Goal: Task Accomplishment & Management: Complete application form

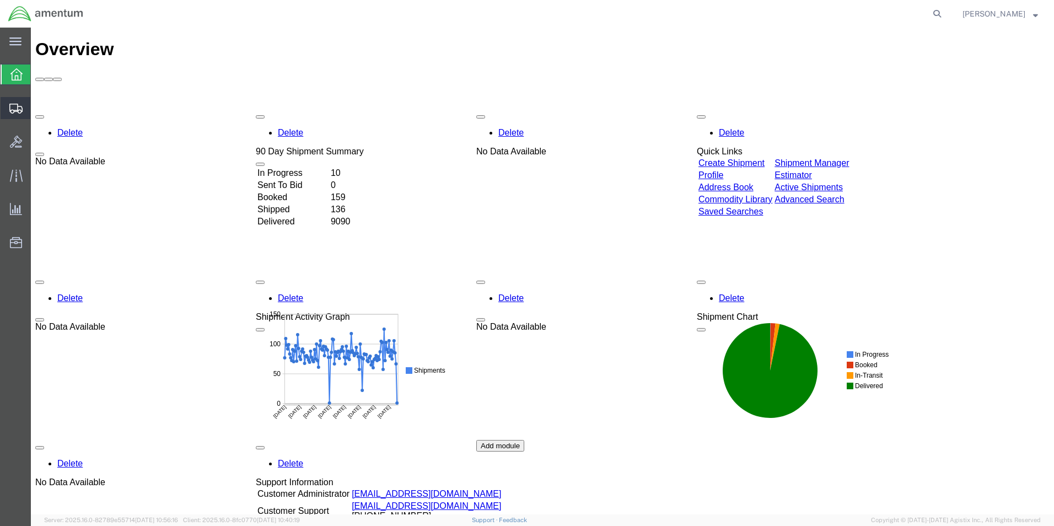
click at [0, 0] on span "Shipment Manager" at bounding box center [0, 0] width 0 height 0
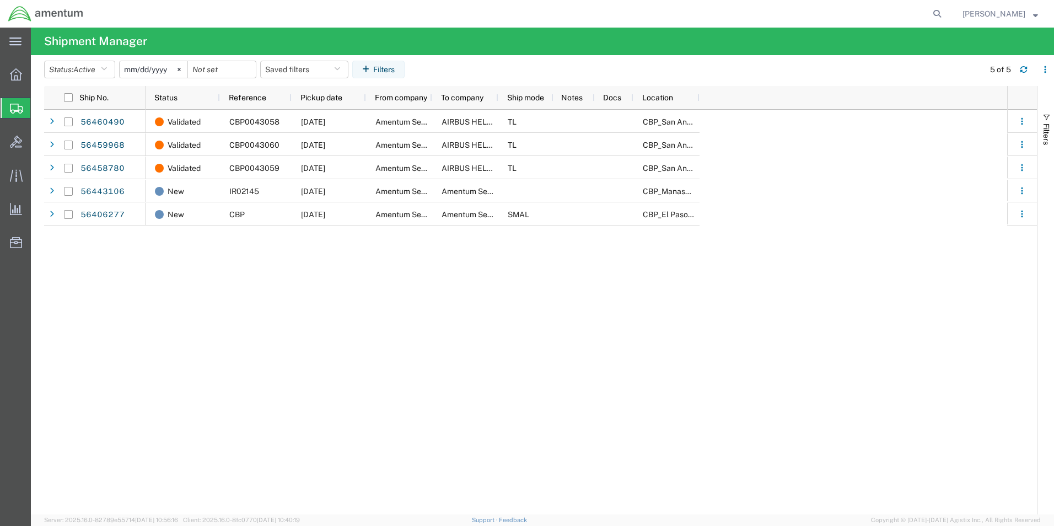
click at [0, 0] on span "Create Shipment" at bounding box center [0, 0] width 0 height 0
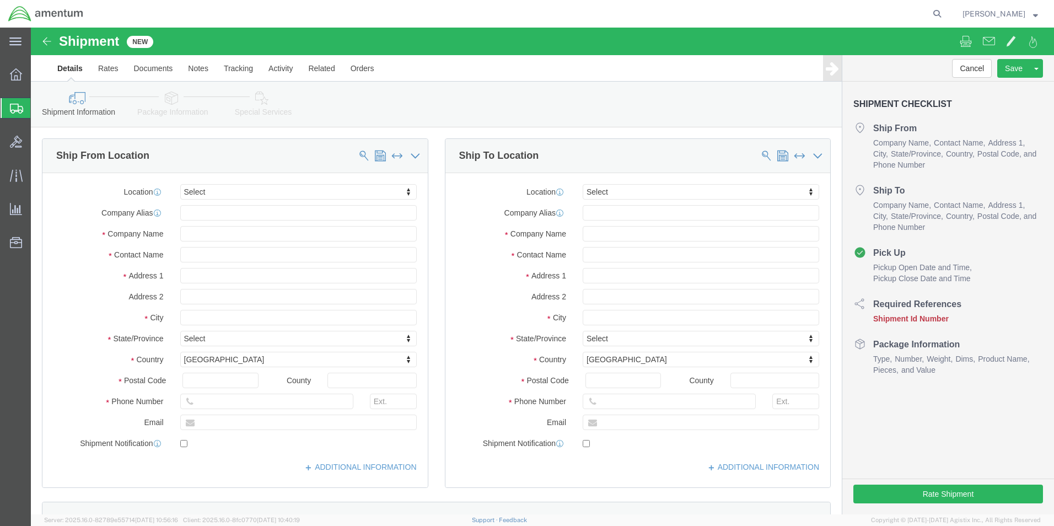
select select
type input "dk turbines llc"
click input "text"
type input "DK TURBINES LLC"
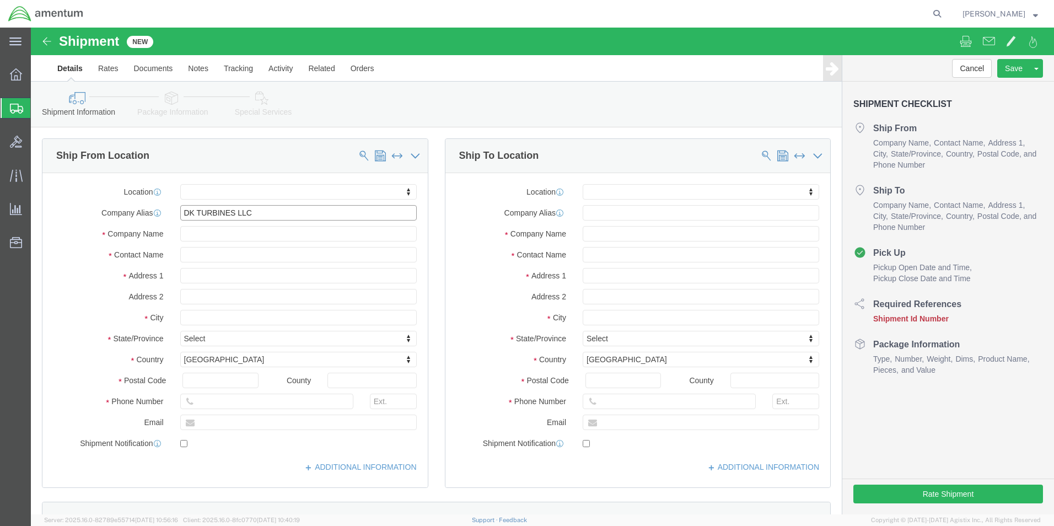
drag, startPoint x: 235, startPoint y: 188, endPoint x: 145, endPoint y: 186, distance: 89.9
click div "DK TURBINES LLC"
click input "text"
drag, startPoint x: 165, startPoint y: 207, endPoint x: 168, endPoint y: 161, distance: 46.4
type input "NCC"
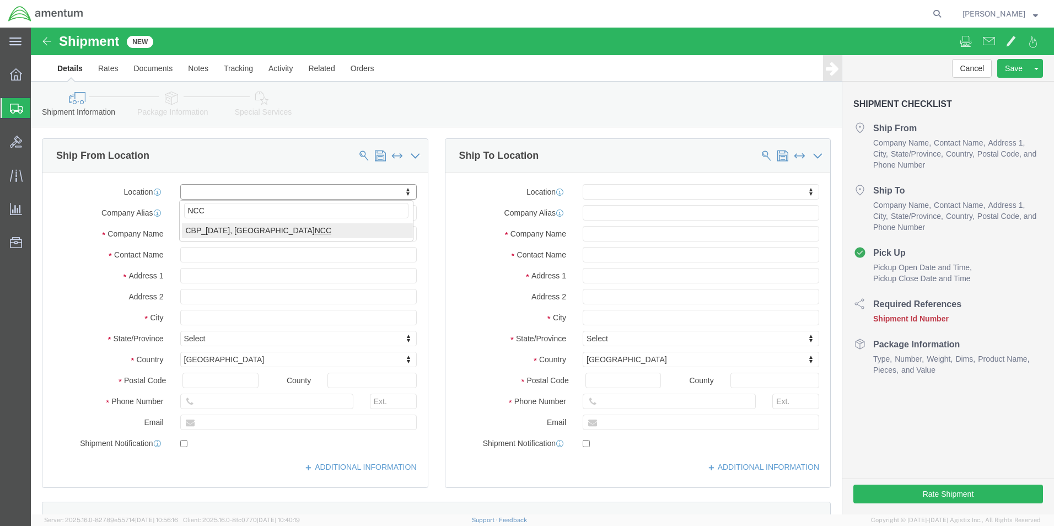
select select "69291"
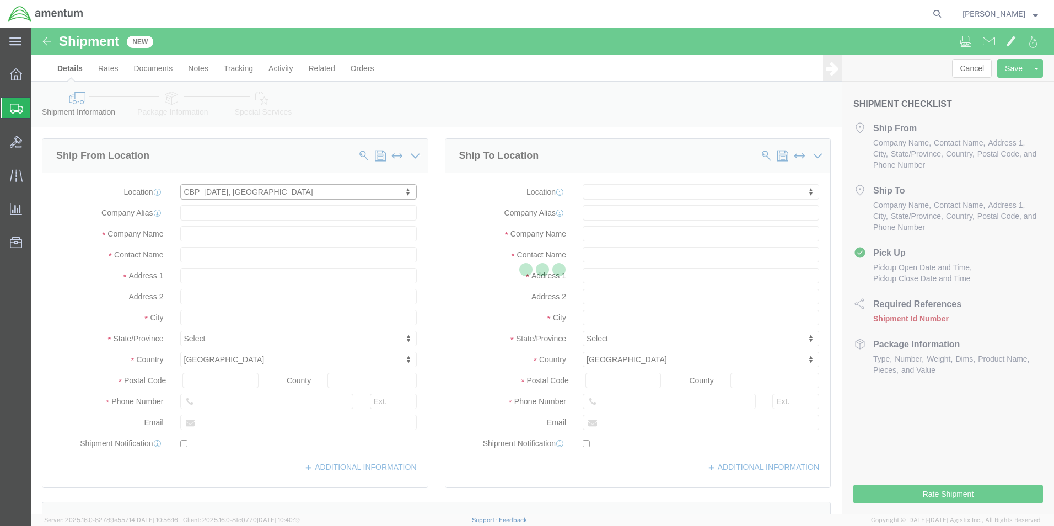
select select "[GEOGRAPHIC_DATA]"
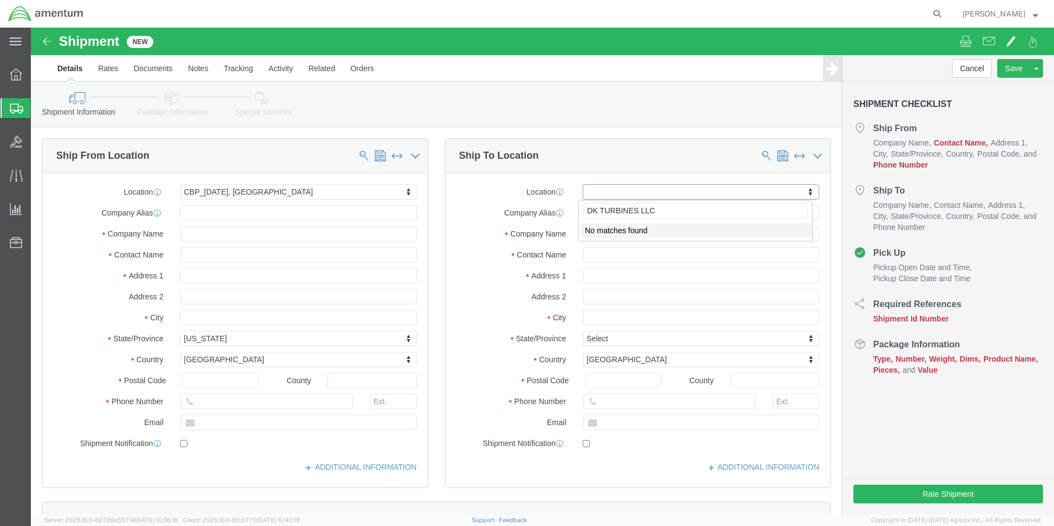
click input "DK TURBINES LLC"
type input "DK TURBINES LLC"
click li "No matches found"
click input "text"
paste input "DK TURBINES LLC"
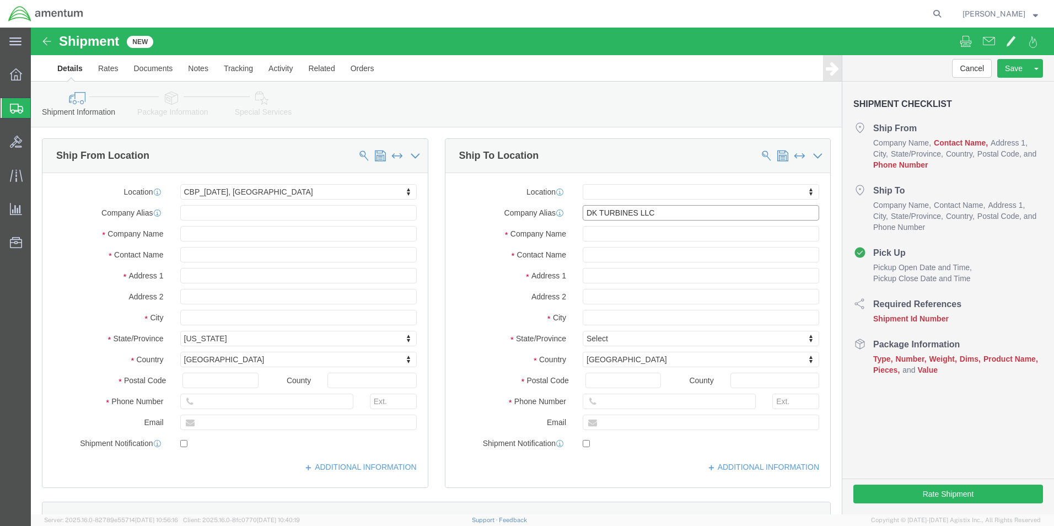
type input "DK TURBINES LLC"
click input "text"
paste input "DK TURBINES LLC"
type input "DK TURBINES LLC"
click input "text"
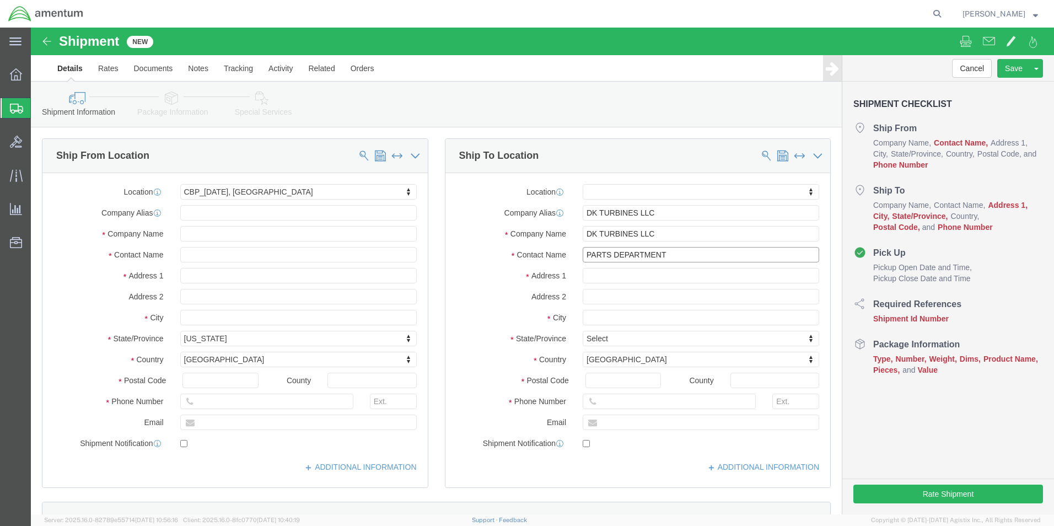
type input "PARTS DEPARTMENT"
click input "text"
type input "[STREET_ADDRESS]"
click input "text"
type input "[PERSON_NAME],"
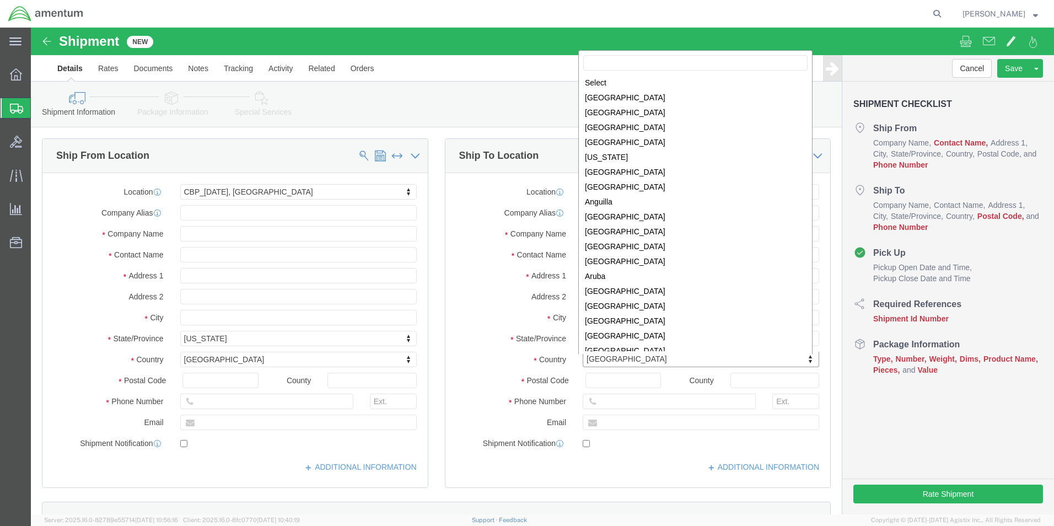
scroll to position [3351, 0]
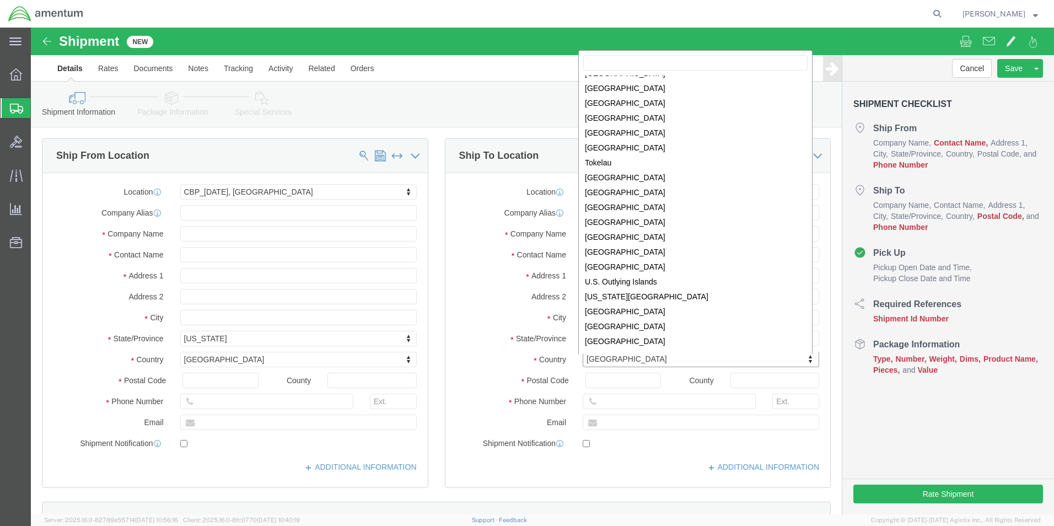
drag, startPoint x: 711, startPoint y: 428, endPoint x: 704, endPoint y: 424, distance: 8.4
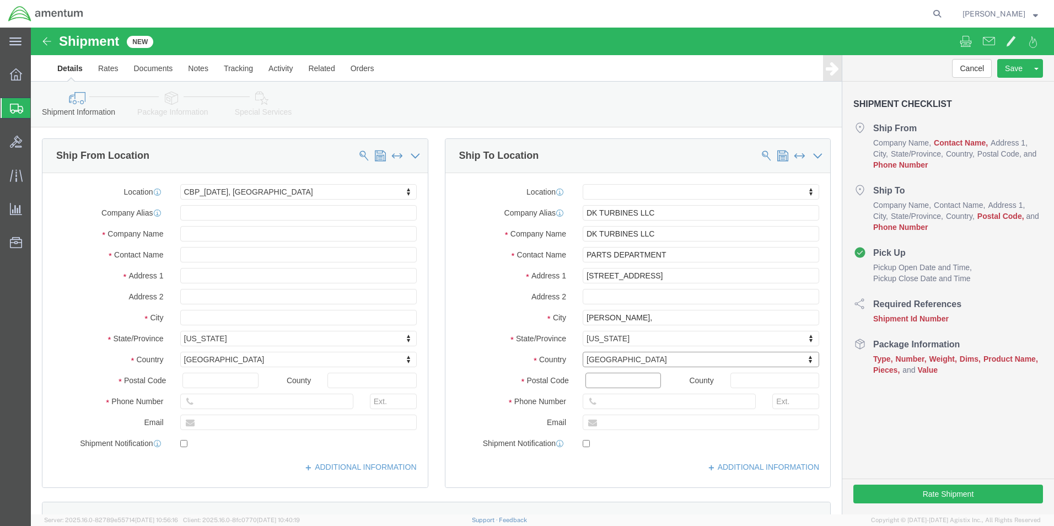
click input "Postal Code"
type input "95023"
drag, startPoint x: 703, startPoint y: 353, endPoint x: 693, endPoint y: 356, distance: 10.7
click input "text"
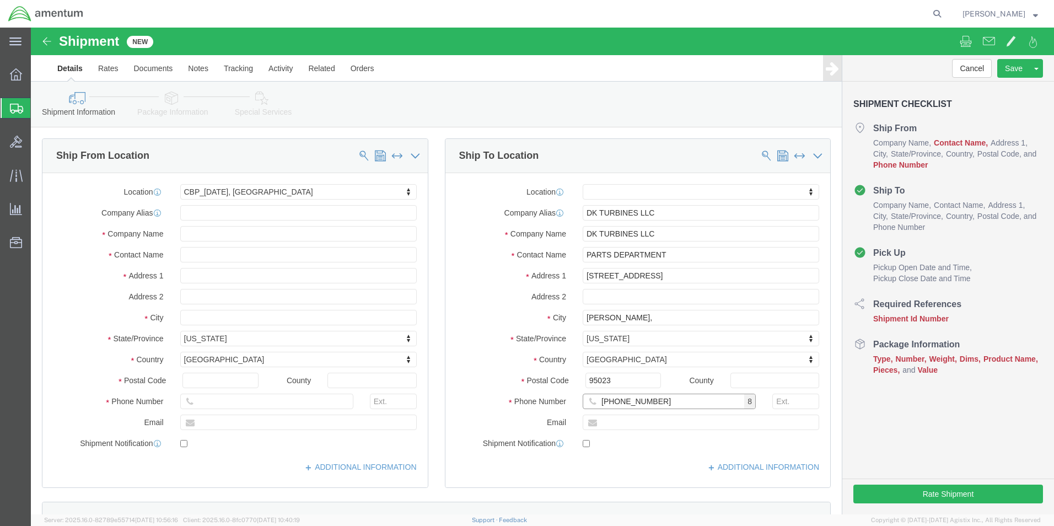
type input "[PHONE_NUMBER]"
drag, startPoint x: 588, startPoint y: 417, endPoint x: 586, endPoint y: 405, distance: 12.2
click label
click input "checkbox"
checkbox input "true"
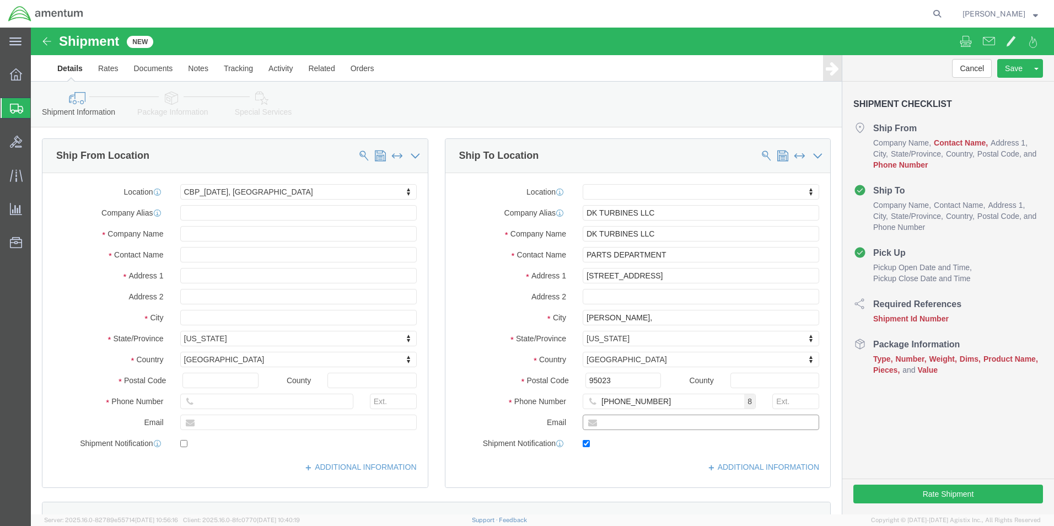
click input "text"
type input "[EMAIL_ADDRESS][DOMAIN_NAME]"
click input "text"
type input "j"
type input "[PERSON_NAME]"
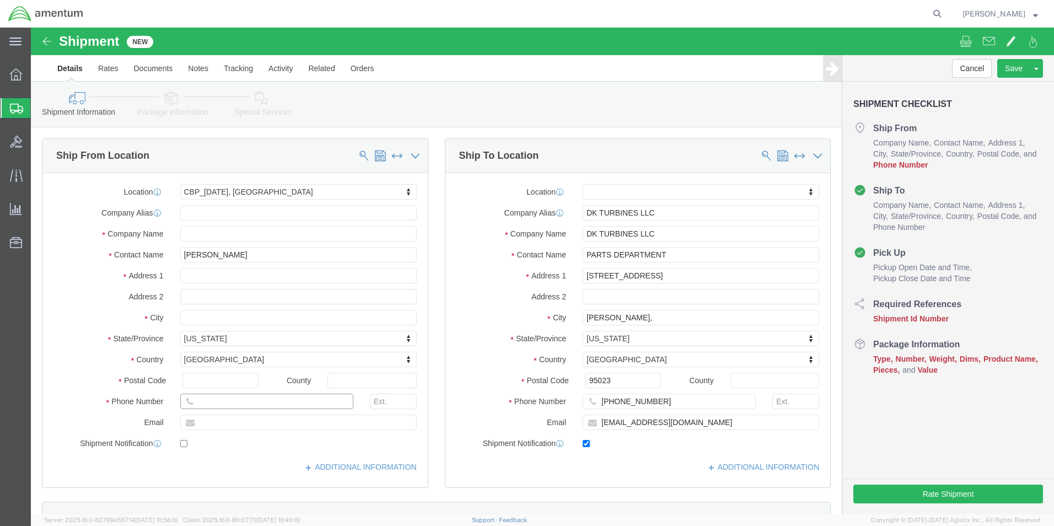
click input "text"
type input "3616986915"
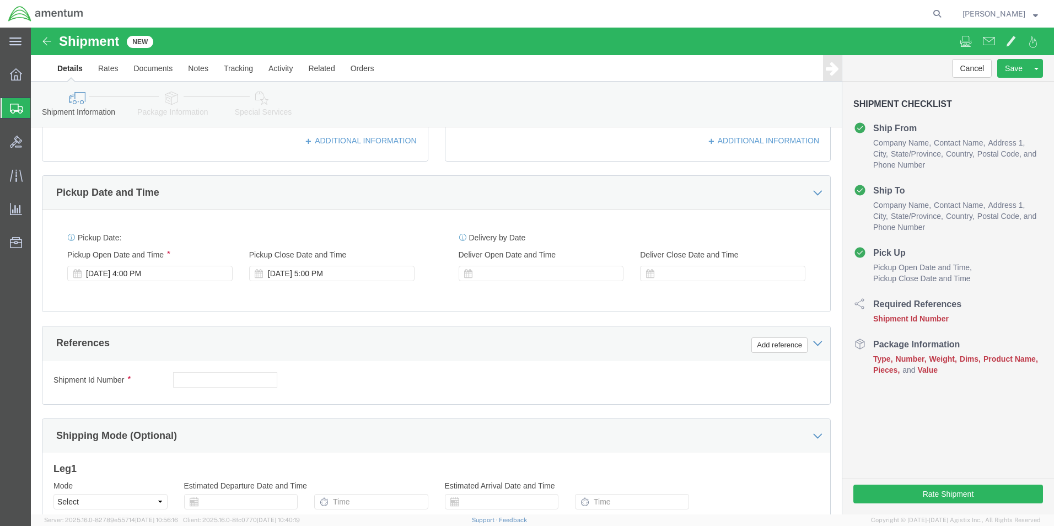
scroll to position [331, 0]
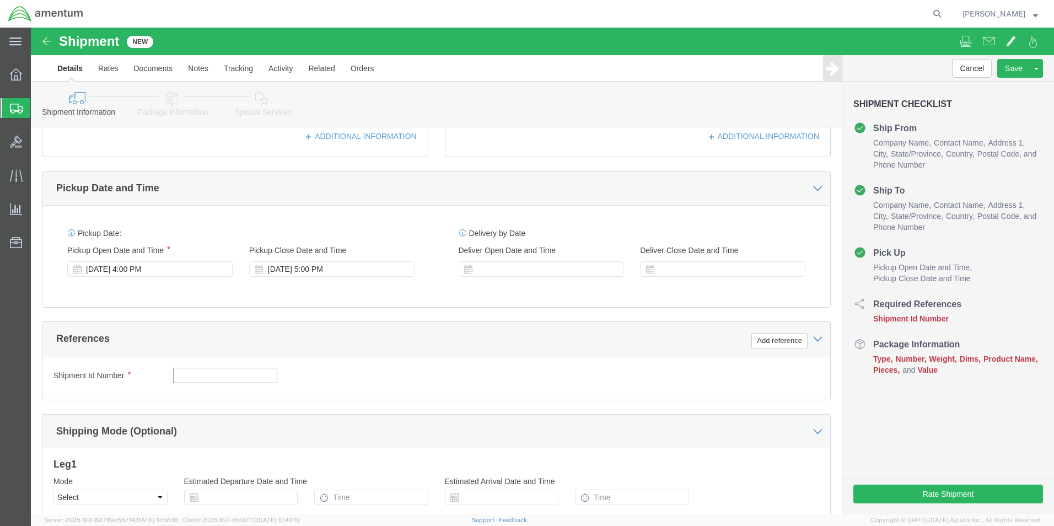
click input "text"
type input "CORE"
click button "Add reference"
click select "Select Account Type Activity ID Airline Appointment Number ASN Batch Request # …"
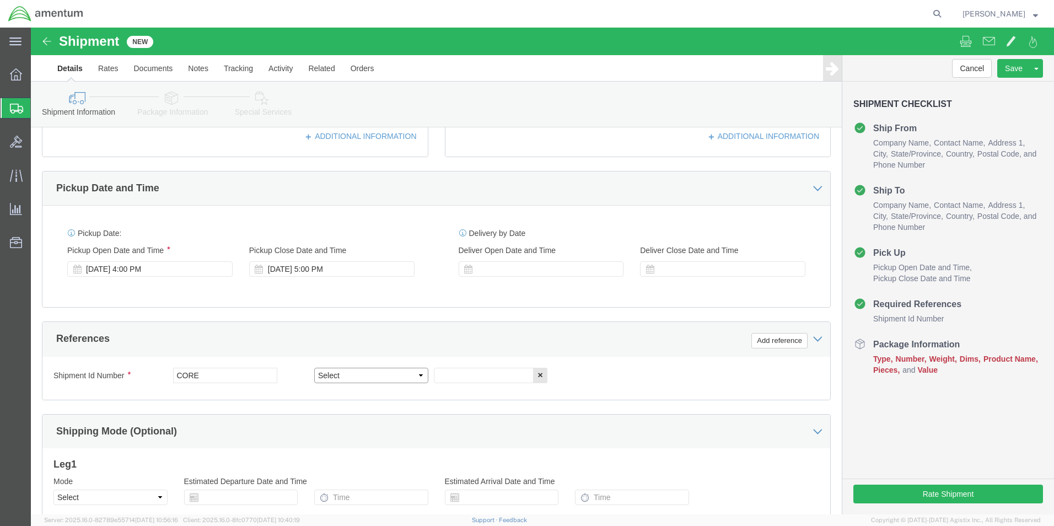
select select "CUSTREF"
click select "Select Account Type Activity ID Airline Appointment Number ASN Batch Request # …"
click input "text"
type input "RETURN"
click button "Add reference"
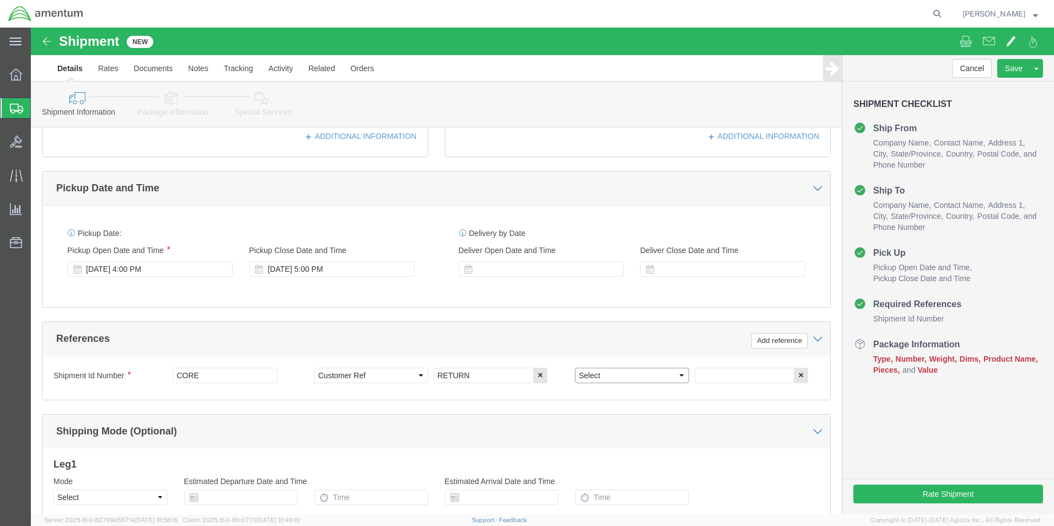
click select "Select Account Type Activity ID Airline Appointment Number ASN Batch Request # …"
select select "DEPT"
click select "Select Account Type Activity ID Airline Appointment Number ASN Batch Request # …"
click input "text"
type input "CBP"
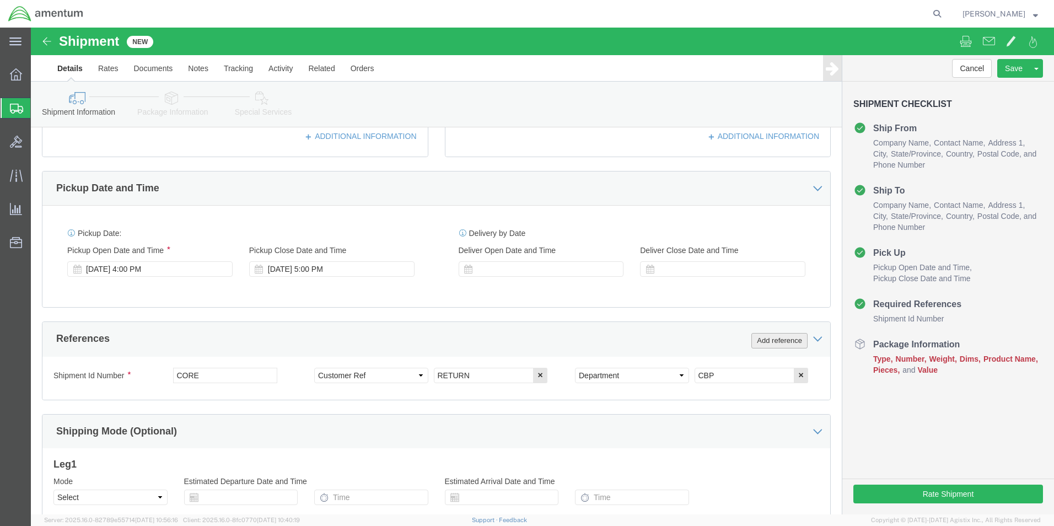
click button "Add reference"
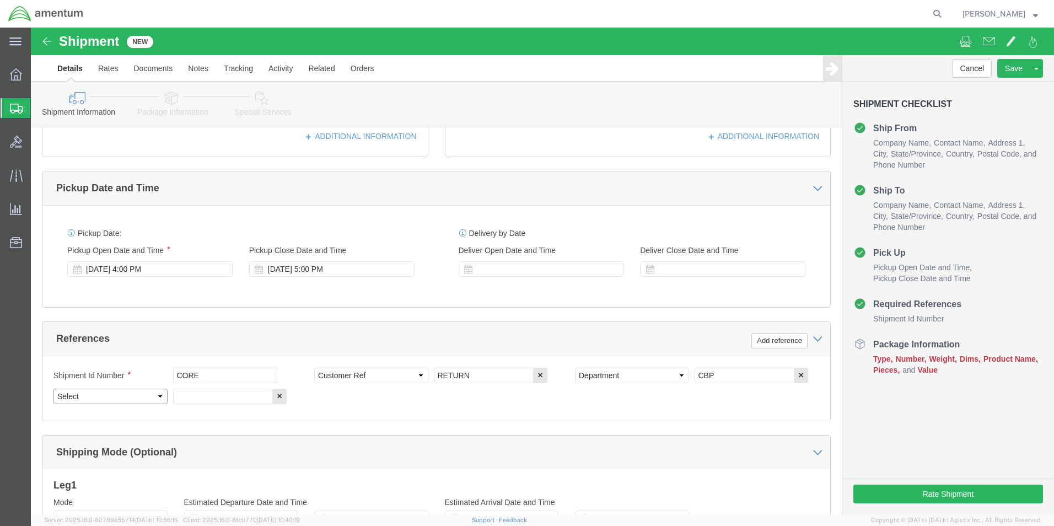
click select "Select Account Type Activity ID Airline Appointment Number ASN Batch Request # …"
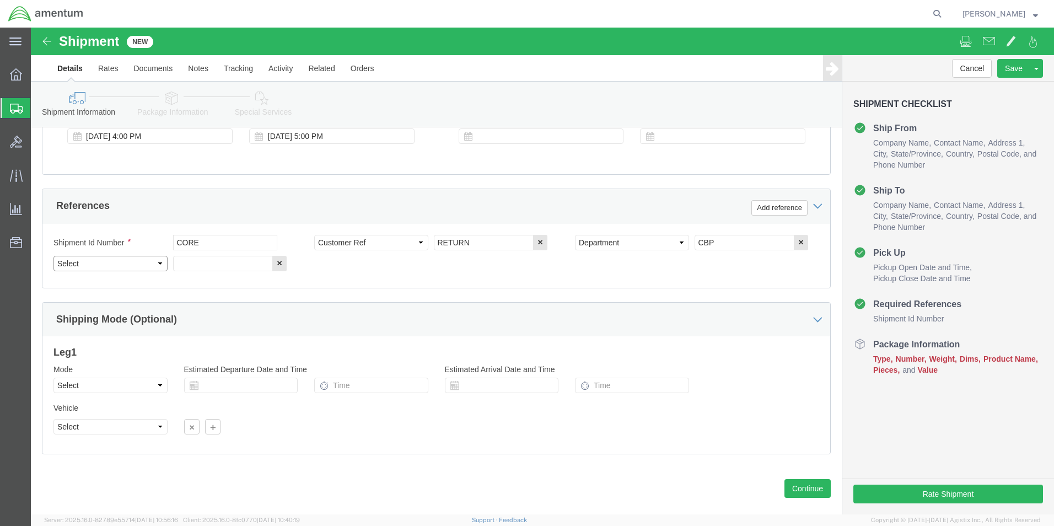
scroll to position [481, 0]
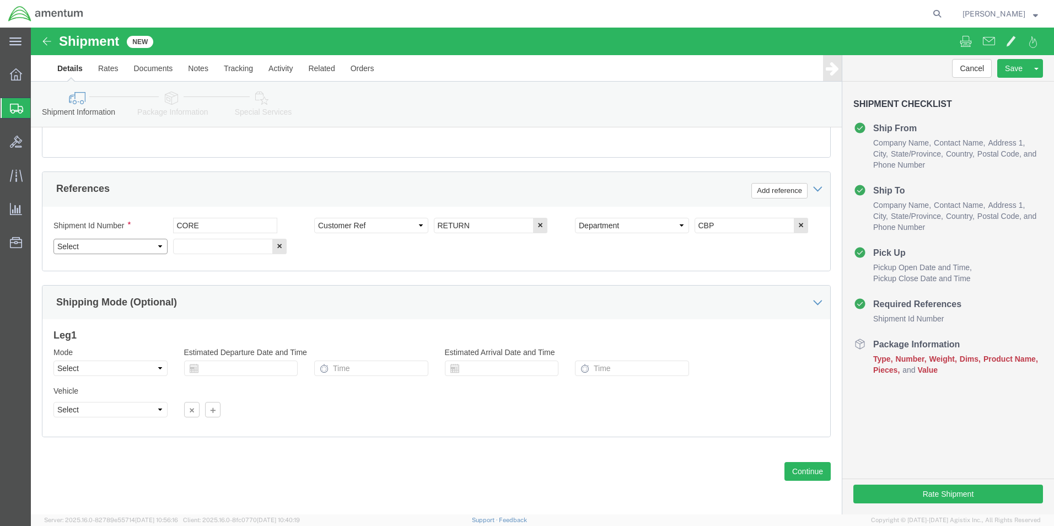
drag, startPoint x: 129, startPoint y: 218, endPoint x: 116, endPoint y: 218, distance: 12.7
click select "Select Account Type Activity ID Airline Appointment Number ASN Batch Request # …"
select select "PROJNUM"
click select "Select Account Type Activity ID Airline Appointment Number ASN Batch Request # …"
drag, startPoint x: 163, startPoint y: 221, endPoint x: 170, endPoint y: 222, distance: 7.8
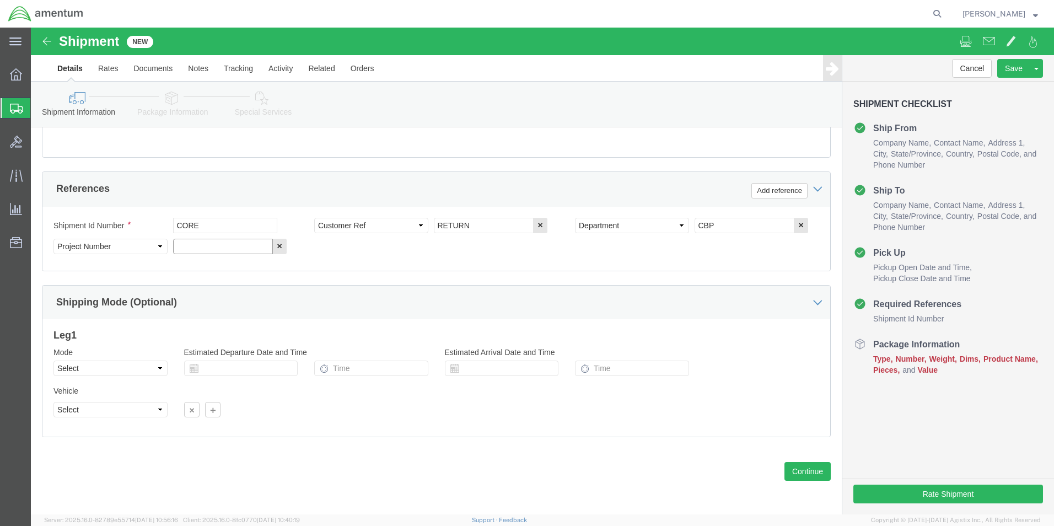
click input "text"
click input "6118.03.03.2219.000.NCC.0000"
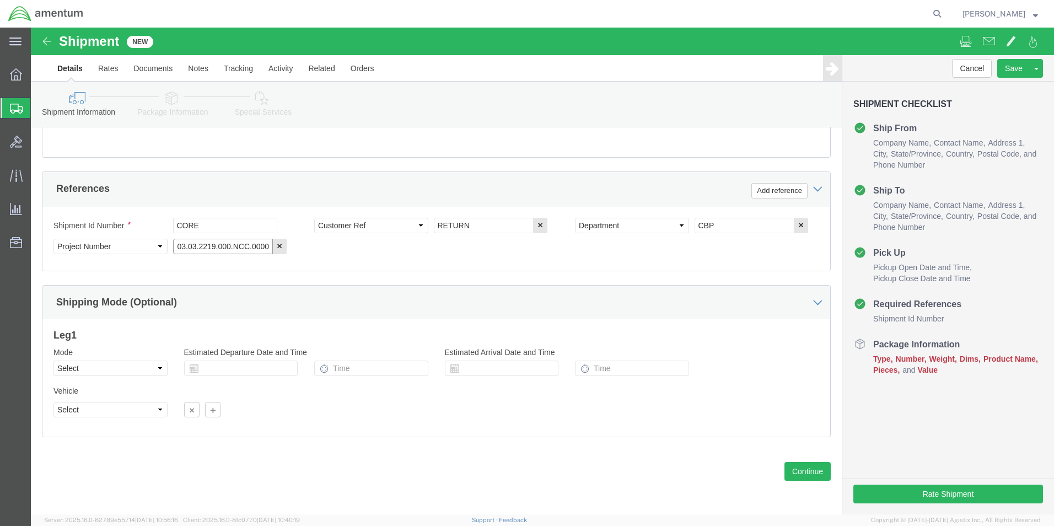
click input "6118.03.03.2219.000.NCC.0000"
type input "6118.03.03.2219.000.NCC.0000"
click button "Continue"
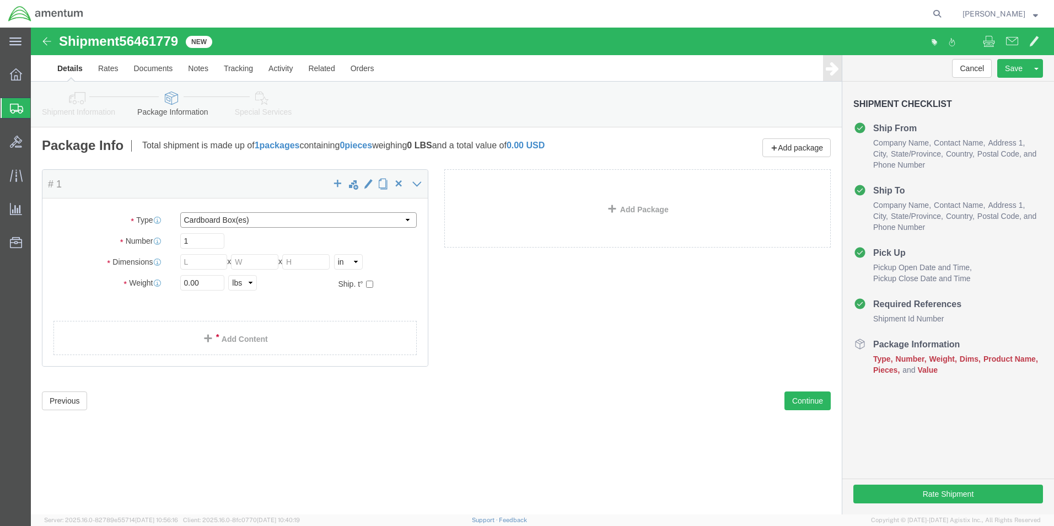
click select "Select BCK Boxes Bale(s) Basket(s) Bolt(s) Bottle(s) Buckets Bulk Bundle(s) Can…"
select select "YRPK"
click select "Select BCK Boxes Bale(s) Basket(s) Bolt(s) Bottle(s) Buckets Bulk Bundle(s) Can…"
click input "text"
type input "12"
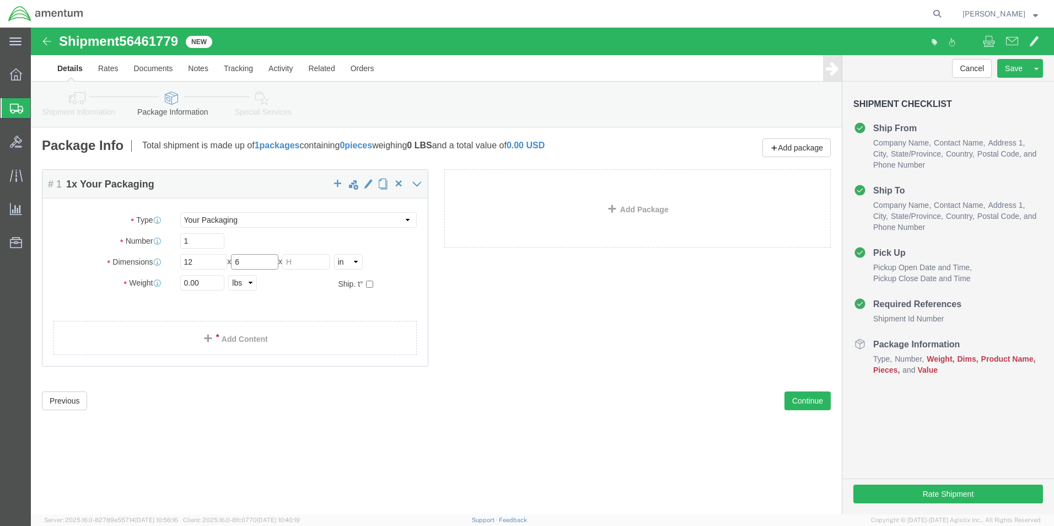
type input "6"
drag, startPoint x: 178, startPoint y: 255, endPoint x: 125, endPoint y: 252, distance: 52.5
click div "Weight Total weight of packages in pounds or kilograms 0.00 Select kgs lbs Ship…"
type input "1.0"
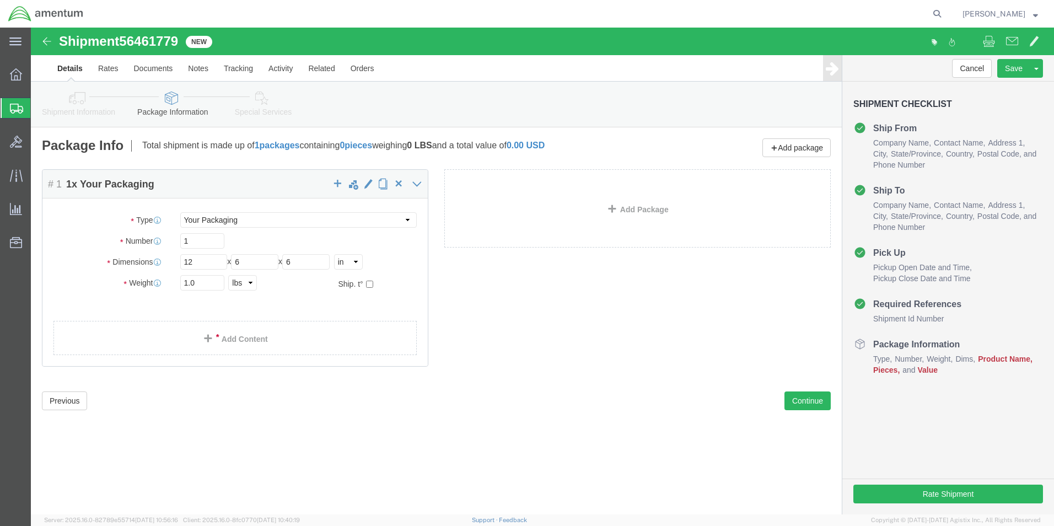
click div "Package Content # 1 1 x Your Packaging Package Type Select BCK Boxes Bale(s) Ba…"
click link "Add Content"
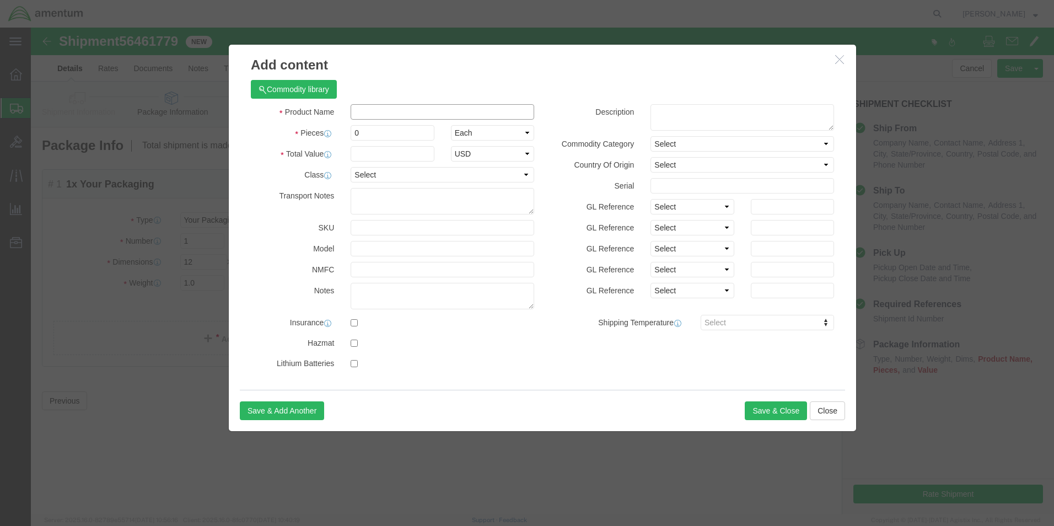
click input "text"
type input "A"
type input "="
type input "a"
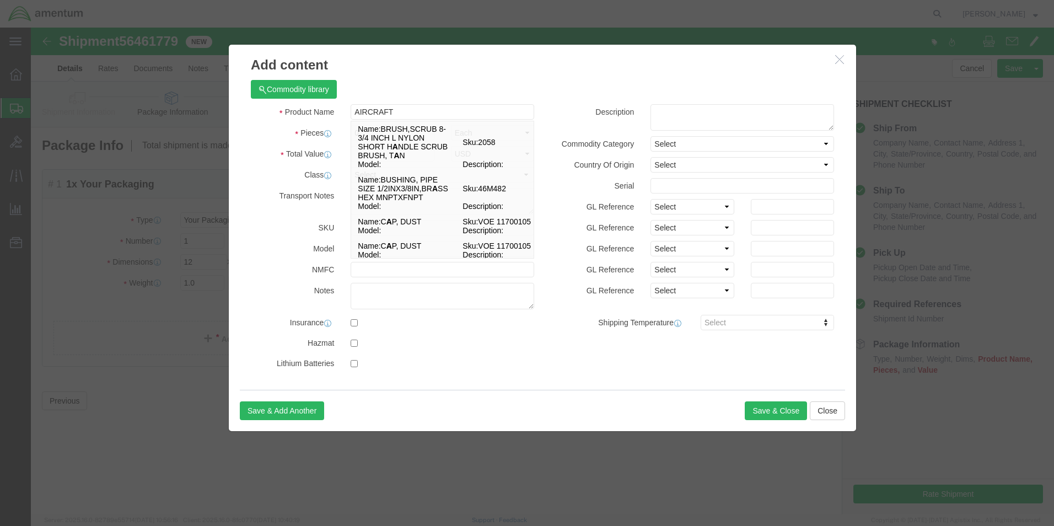
click div "Commodity library"
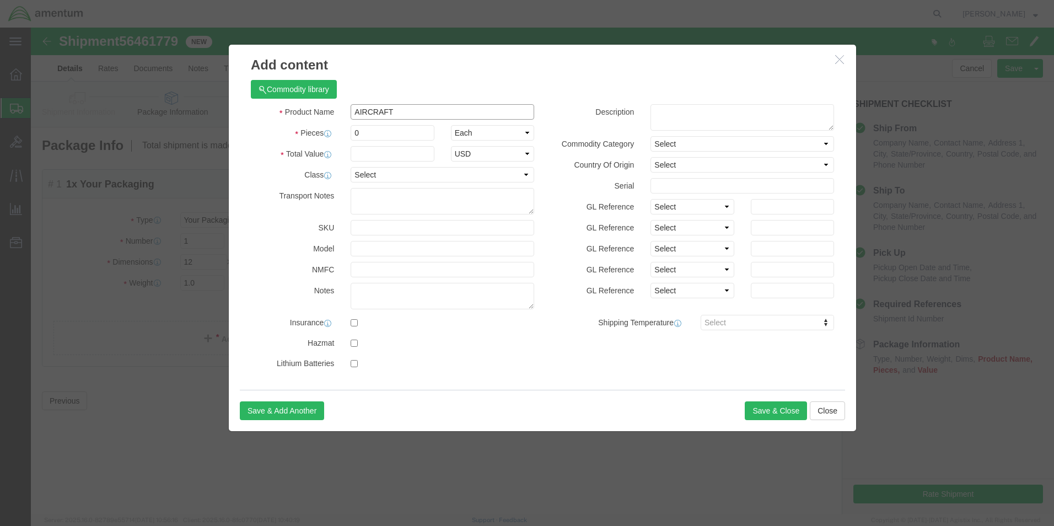
click input "AIRCRAFT"
type input "AIRCRAFT PART"
click h3 "Add content"
drag, startPoint x: 357, startPoint y: 109, endPoint x: 297, endPoint y: 105, distance: 59.6
click div "Pieces 0 Select Bag Barrels 100Board Feet Bottle Box Blister Pack Carats Can Ca…"
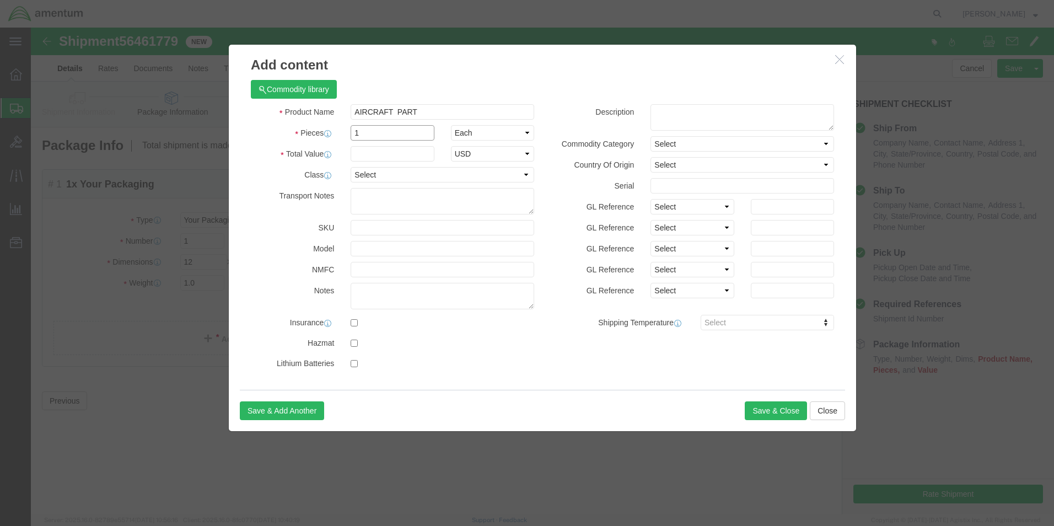
type input "1"
drag, startPoint x: 431, startPoint y: 66, endPoint x: 391, endPoint y: 101, distance: 53.5
click div "Commodity library"
click input "text"
type input "150"
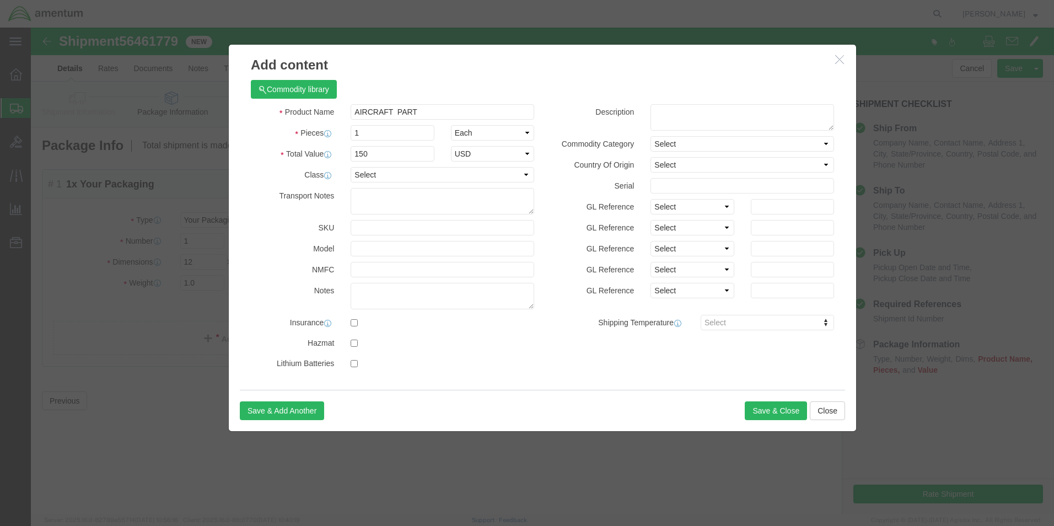
click div "Commodity library Product Name AIRCRAFT PART A Pieces 1 Select Bag Barrels 100B…"
click select "Select 50 55 60 65 70 85 92.5 100 125 175 250 300 400"
drag, startPoint x: 528, startPoint y: 97, endPoint x: 498, endPoint y: 71, distance: 39.8
click div "Description"
click textarea
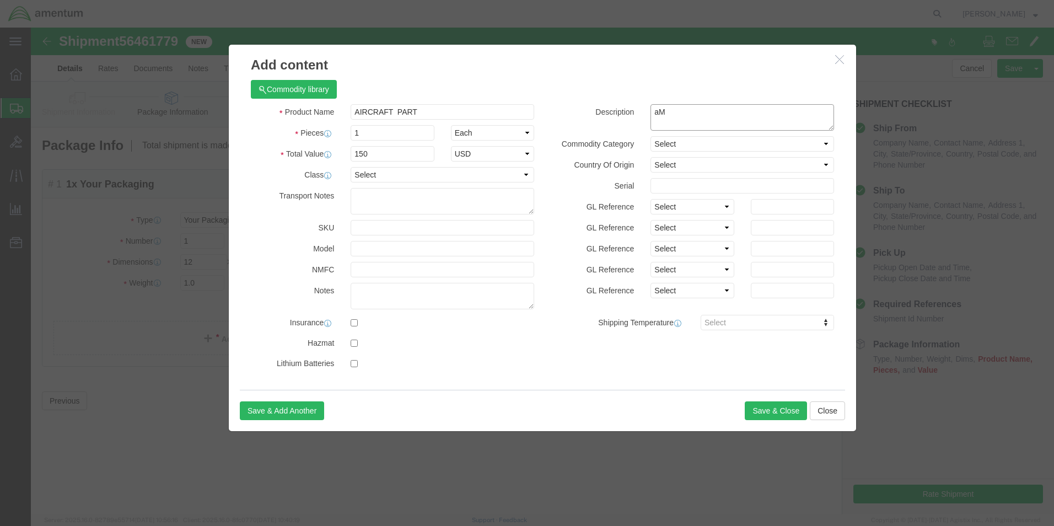
type textarea "a"
click textarea "QMP METER"
type textarea "AMP METER"
click button "Save & Close"
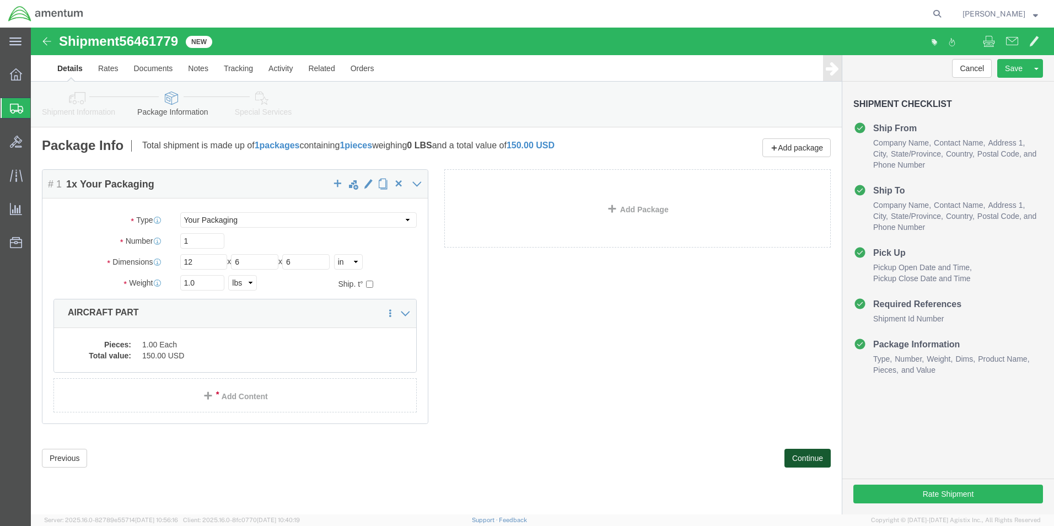
click button "Continue"
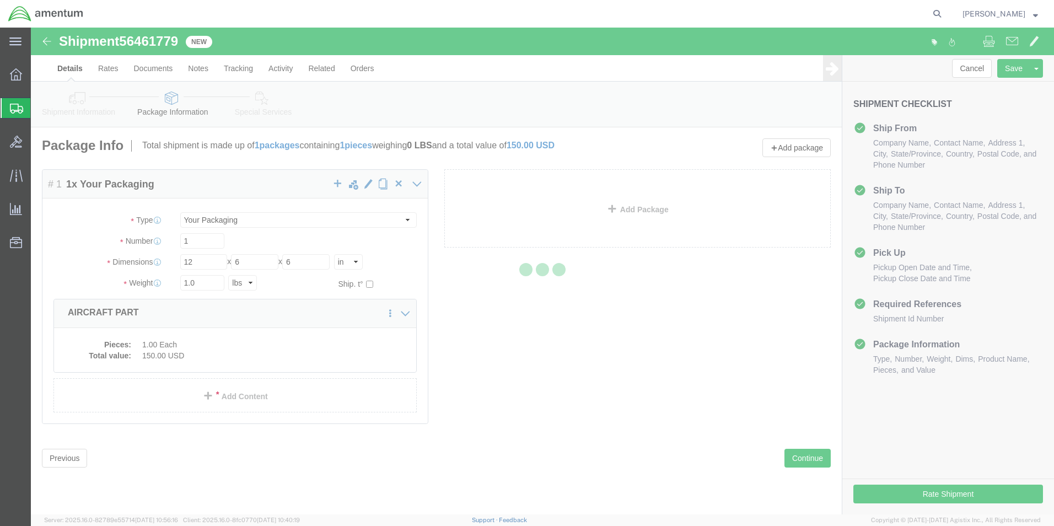
select select
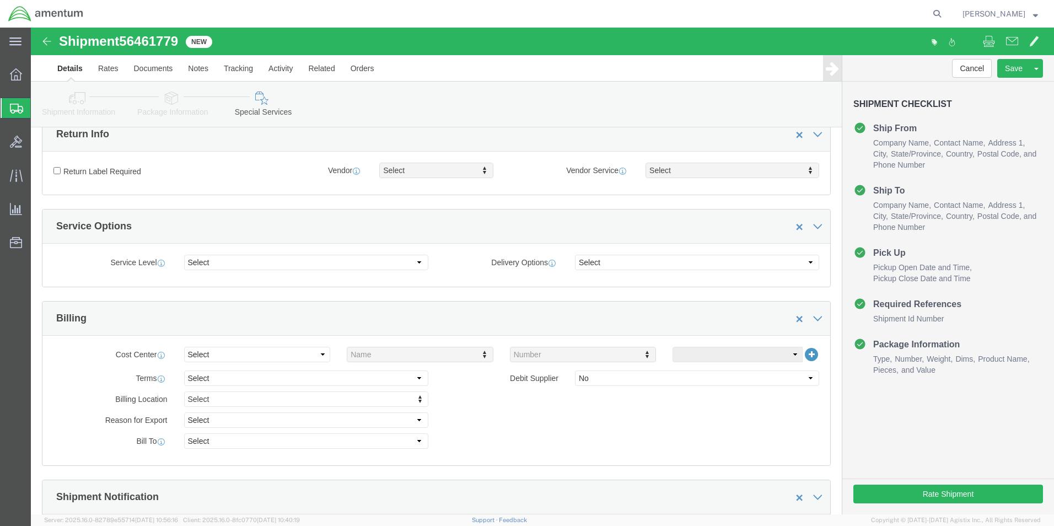
scroll to position [331, 0]
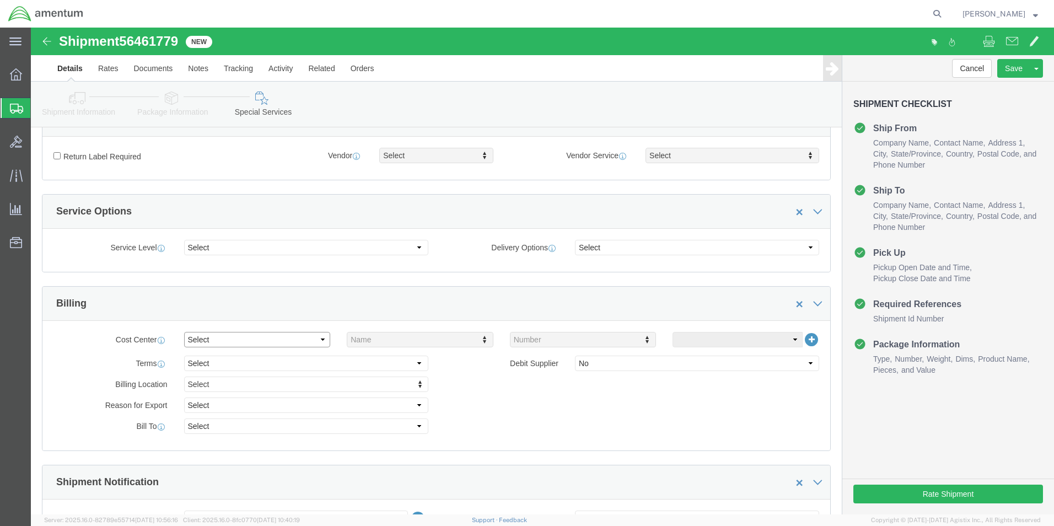
click select "Select Buyer Cost Center Department Operations Number Order Number Sales Person"
select select "DEPARTMENT"
click select "Select Buyer Cost Center Department Operations Number Order Number Sales Person"
type input "CBP"
click input "text"
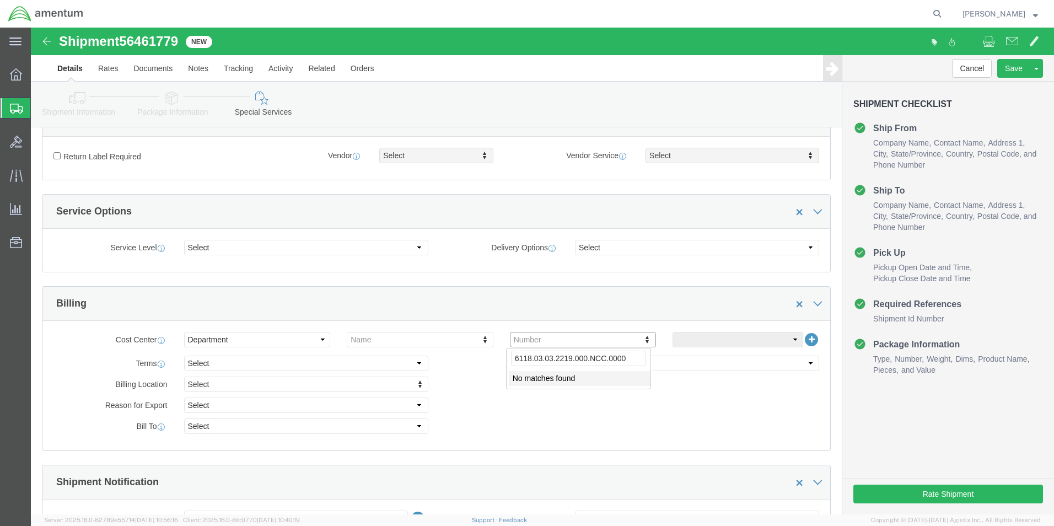
click input "6118.03.03.2219.000.NCC.0000"
type input "6118.03.03.2218.000.NCC.0000"
click input "6118.03.03.2218.000.NCC.0000"
click input "text"
click input "6118.03.03.2219.000.NCC.0000"
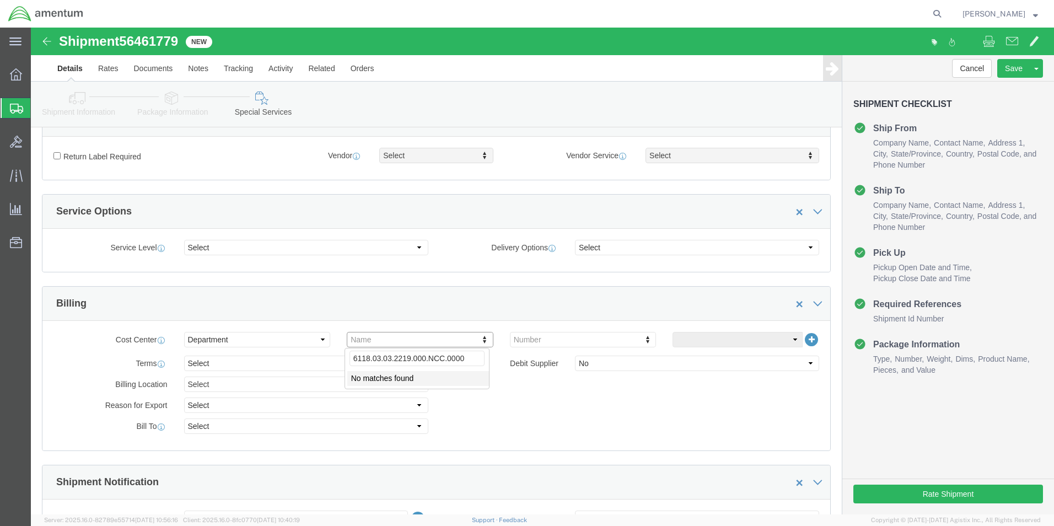
drag, startPoint x: 339, startPoint y: 331, endPoint x: 410, endPoint y: 345, distance: 72.5
click input "6118.03.03.2219.000.NCC.0000"
type input "CBP"
click select "Select 6118.03.03.2219.000.SOC.0000 6118.03.03.2219.000.WBE.0000 6118.03.03.221…"
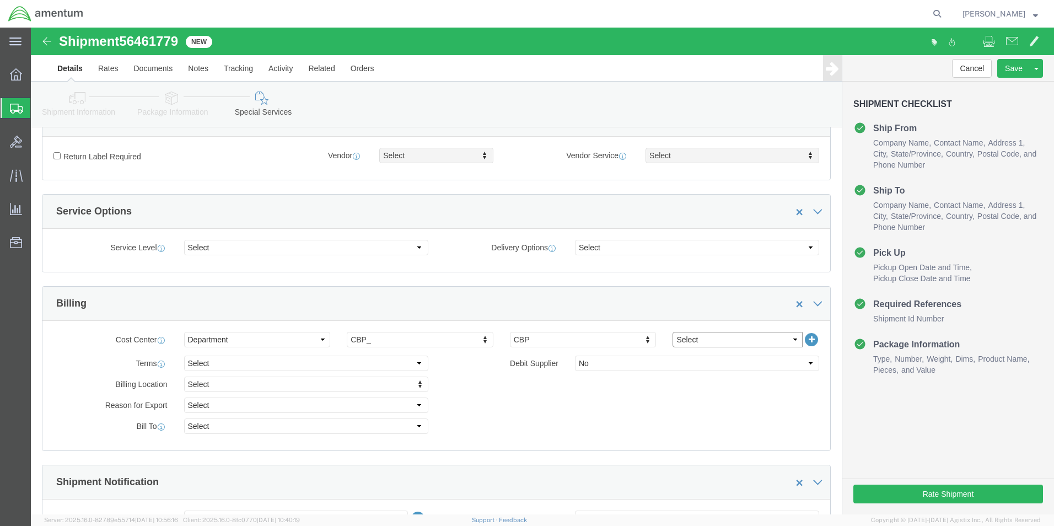
drag, startPoint x: 657, startPoint y: 308, endPoint x: 652, endPoint y: 310, distance: 6.2
click select "Select 6118.03.03.2219.000.SOC.0000 6118.03.03.2219.000.WBE.0000 6118.03.03.221…"
click select "Select Buyer Cost Center Department Operations Number Order Number Sales Person"
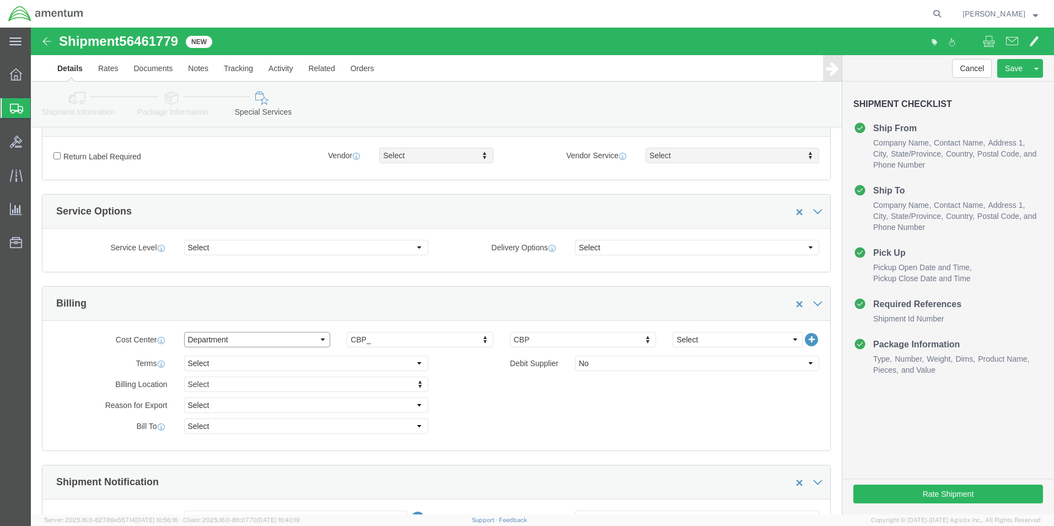
select select "COSTCENTER"
click select "Select Buyer Cost Center Department Operations Number Order Number Sales Person"
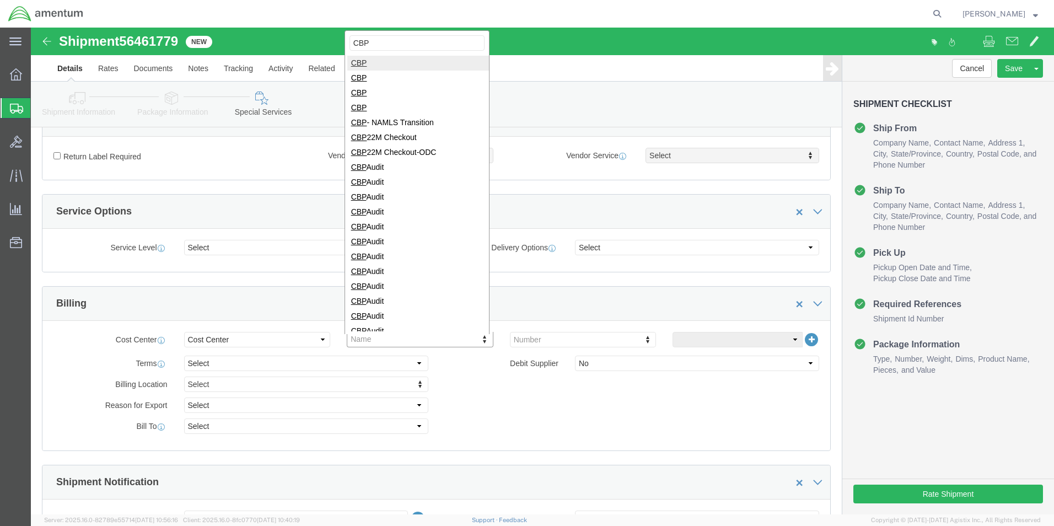
type input "CBP"
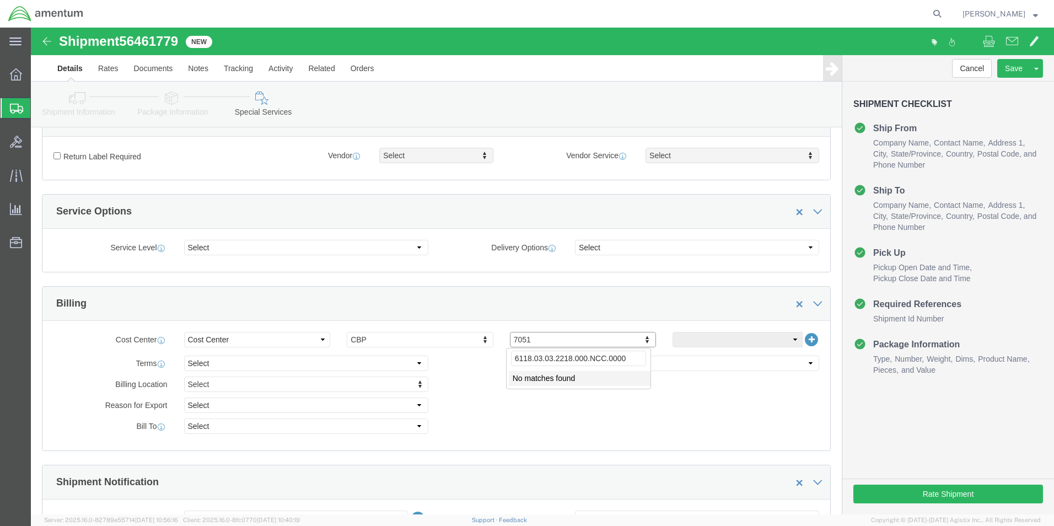
click input "6118.03.03.2218.000.NCC.0000"
type input "6118.03.03.2219.000.NCC.0000"
drag, startPoint x: 544, startPoint y: 314, endPoint x: 535, endPoint y: 319, distance: 9.9
click select "Select Buyer Cost Center Department Operations Number Order Number Sales Person"
select select "DEPARTMENT"
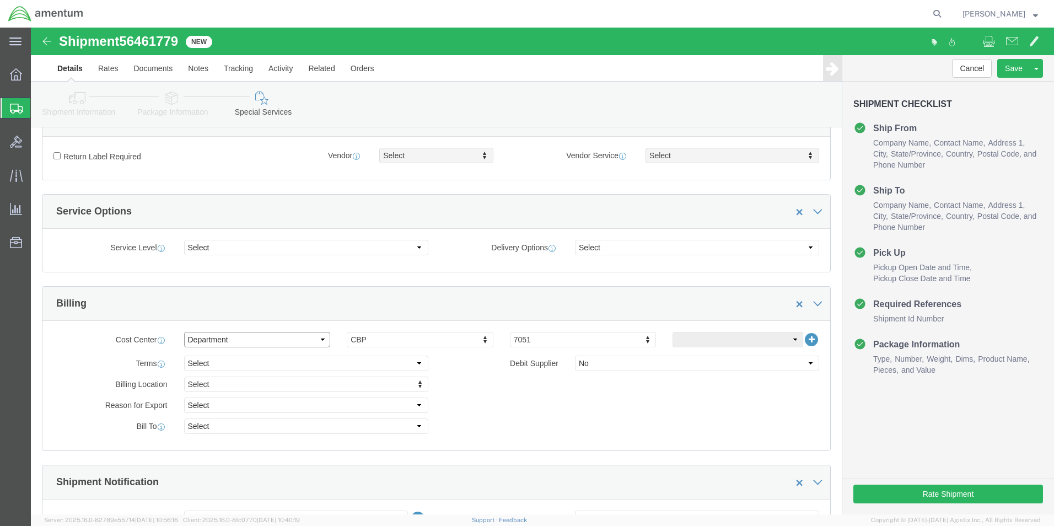
click select "Select Buyer Cost Center Department Operations Number Order Number Sales Person"
type input "CBP"
click select "Select 6118.03.03.2219.000.SOC.0000 6118.03.03.2219.000.WBE.0000 6118.03.03.221…"
select select "96747"
click select "Select 6118.03.03.2219.000.SOC.0000 6118.03.03.2219.000.WBE.0000 6118.03.03.221…"
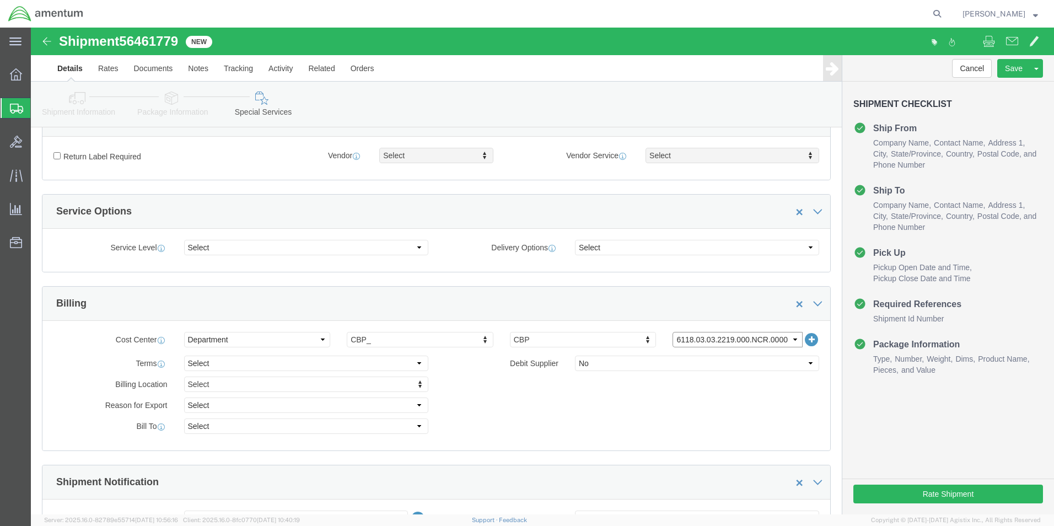
drag, startPoint x: 684, startPoint y: 308, endPoint x: 663, endPoint y: 309, distance: 21.5
click select "Select 6118.03.03.2219.000.SOC.0000 6118.03.03.2219.000.WBE.0000 6118.03.03.221…"
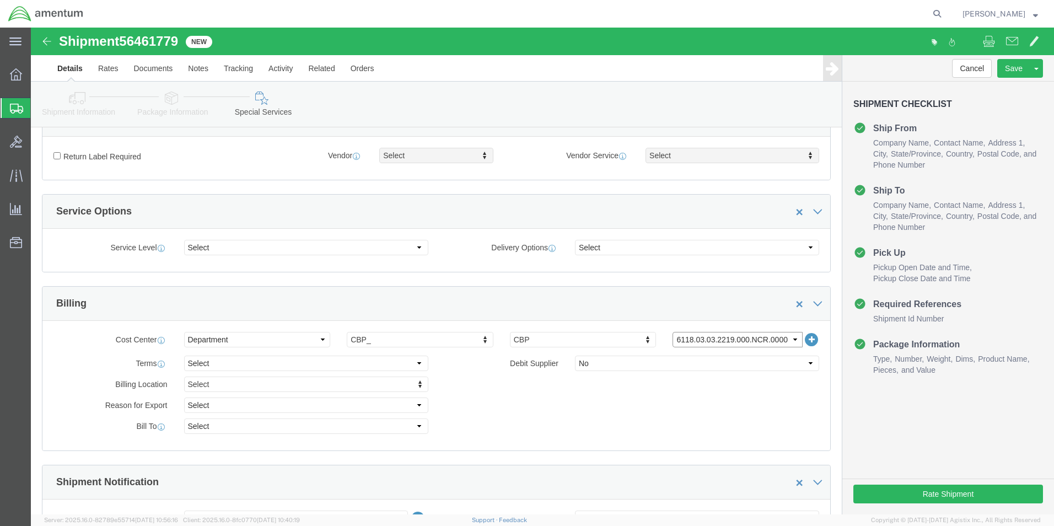
click select "Select 6118.03.03.2219.000.SOC.0000 6118.03.03.2219.000.WBE.0000 6118.03.03.221…"
drag, startPoint x: 641, startPoint y: 311, endPoint x: 718, endPoint y: 314, distance: 77.2
click select "Select 6118.03.03.2219.000.SOC.0000 6118.03.03.2219.000.WBE.0000 6118.03.03.221…"
drag, startPoint x: 683, startPoint y: 308, endPoint x: 646, endPoint y: 315, distance: 37.6
click select "Select 6118.03.03.2219.000.SOC.0000 6118.03.03.2219.000.WBE.0000 6118.03.03.221…"
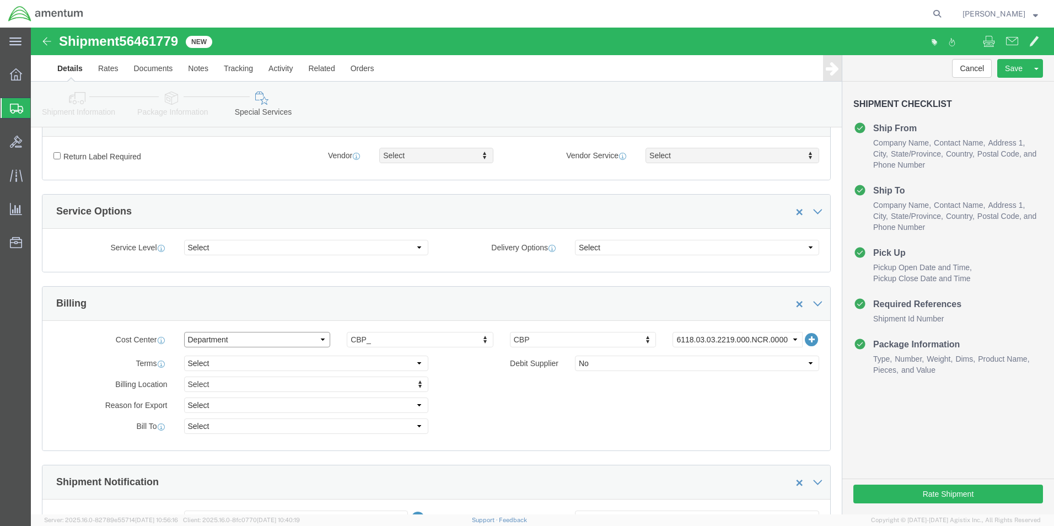
click select "Select Buyer Cost Center Department Operations Number Order Number Sales Person"
select select "COSTCENTER"
click select "Select Buyer Cost Center Department Operations Number Order Number Sales Person"
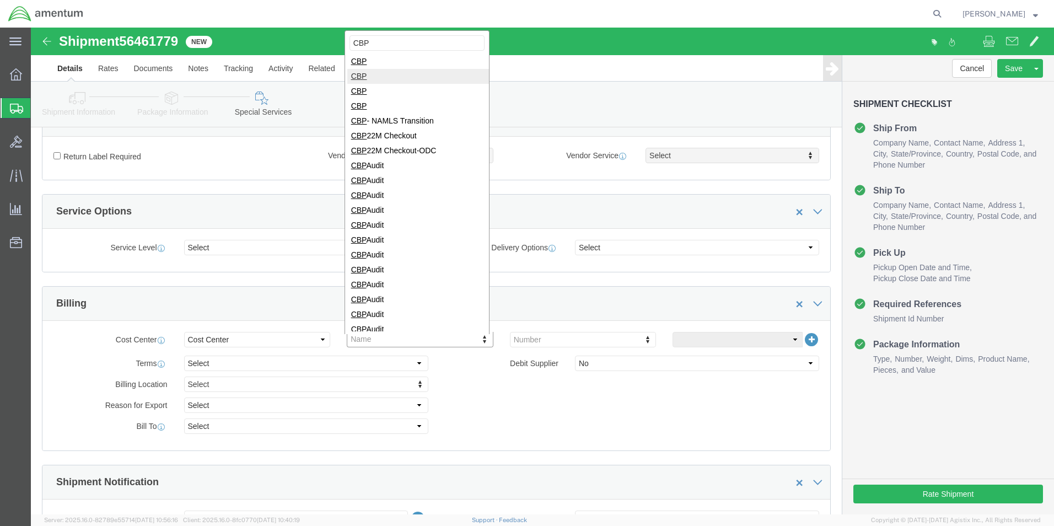
scroll to position [0, 0]
type input "CBP"
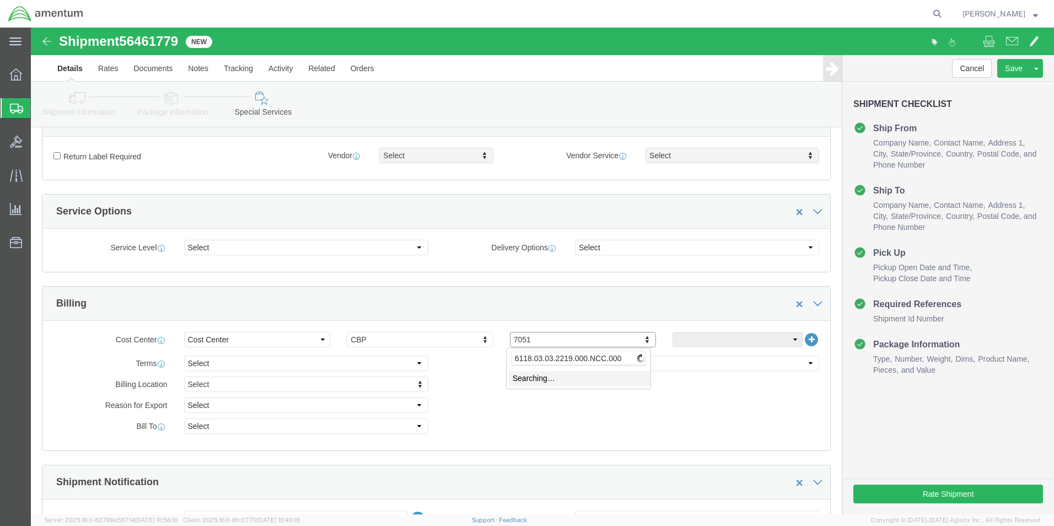
type input "6118.03.03.2219.000.NCC.0000"
click select "Select Buyer Cost Center Department Operations Number Order Number Sales Person"
select select "DEPARTMENT"
click select "Select Buyer Cost Center Department Operations Number Order Number Sales Person"
click input "text"
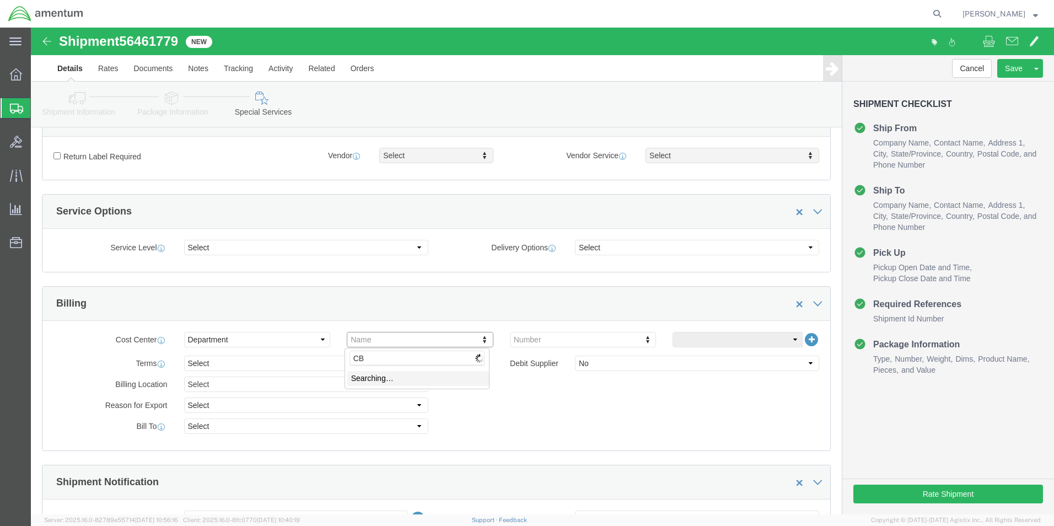
type input "CBP"
drag, startPoint x: 760, startPoint y: 308, endPoint x: 754, endPoint y: 314, distance: 8.2
click select "Select 6118.03.03.2219.000.SOC.0000 6118.03.03.2219.000.WBE.0000 6118.03.03.221…"
select select "96748"
click select "Select 6118.03.03.2219.000.SOC.0000 6118.03.03.2219.000.WBE.0000 6118.03.03.221…"
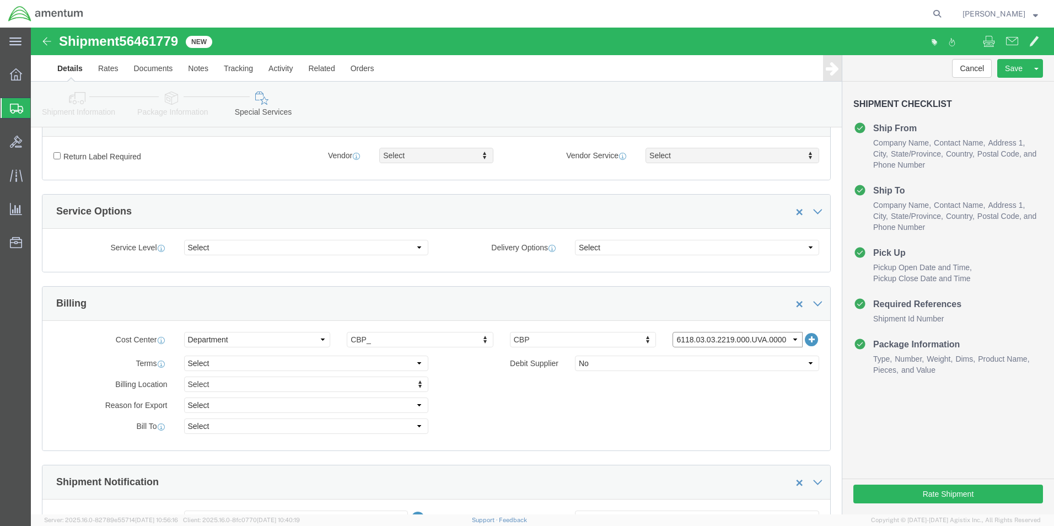
drag, startPoint x: 702, startPoint y: 314, endPoint x: 679, endPoint y: 310, distance: 23.4
click select "Select 6118.03.03.2219.000.SOC.0000 6118.03.03.2219.000.WBE.0000 6118.03.03.221…"
drag, startPoint x: 679, startPoint y: 310, endPoint x: 287, endPoint y: 309, distance: 392.1
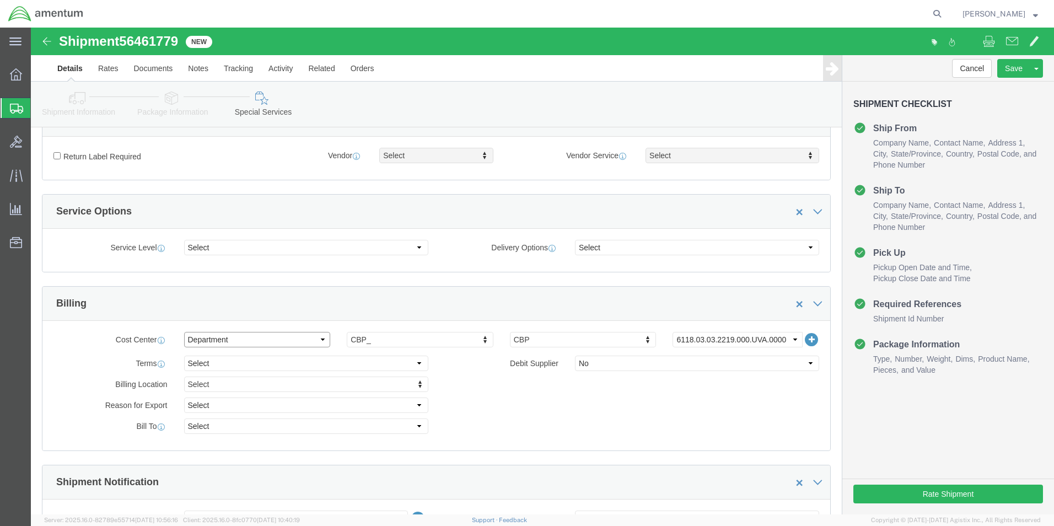
click select "Select Buyer Cost Center Department Operations Number Order Number Sales Person"
select select "COSTCENTER"
click select "Select Buyer Cost Center Department Operations Number Order Number Sales Person"
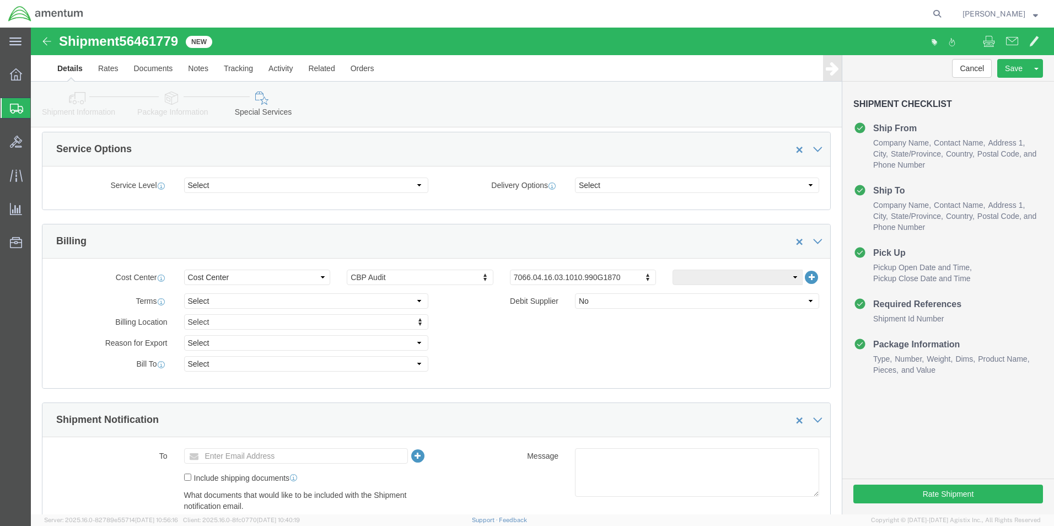
scroll to position [394, 0]
click input "text"
type input "CBP"
drag, startPoint x: 498, startPoint y: 252, endPoint x: 506, endPoint y: 253, distance: 7.2
click input "6118.03.03.2218.000.NCC.000"
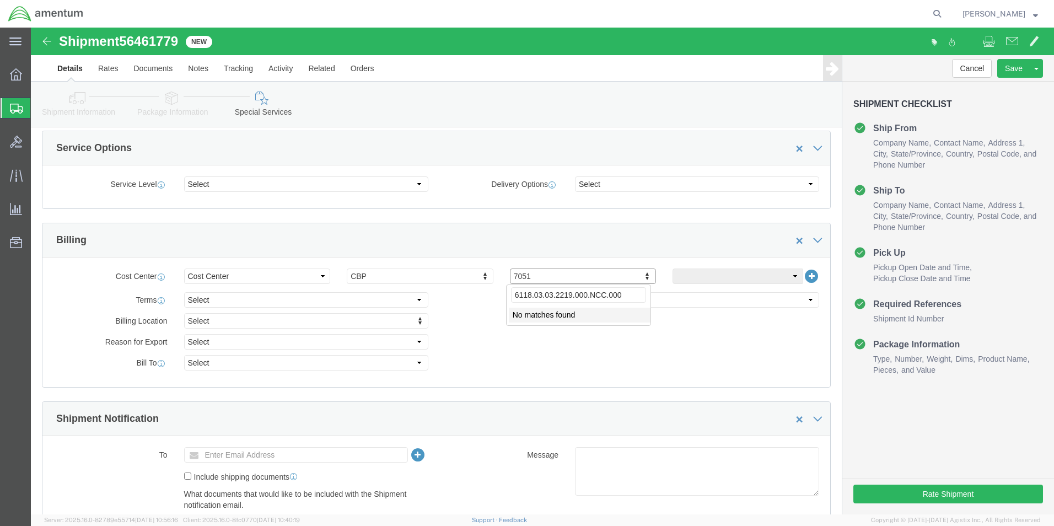
type input "6118.03.03.2219.000.NCC.000"
click at [0, 0] on span "Create from Template" at bounding box center [0, 0] width 0 height 0
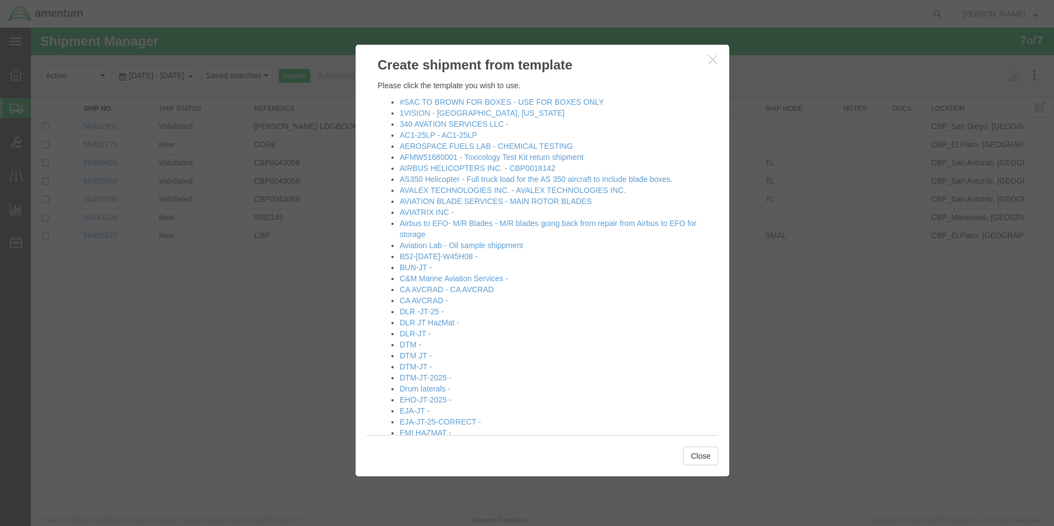
drag, startPoint x: 723, startPoint y: 133, endPoint x: 710, endPoint y: 161, distance: 31.3
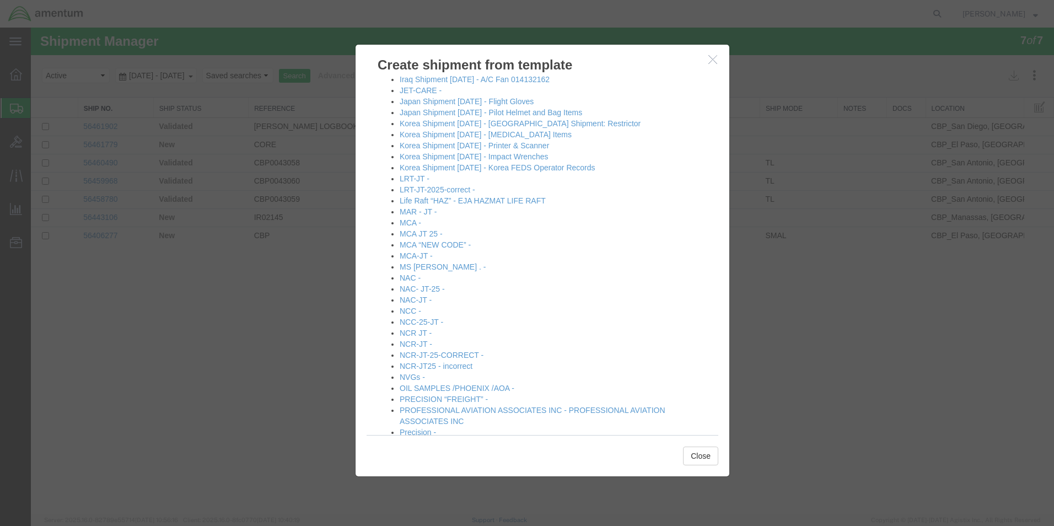
scroll to position [567, 0]
click at [412, 305] on link "NCC -" at bounding box center [411, 306] width 22 height 9
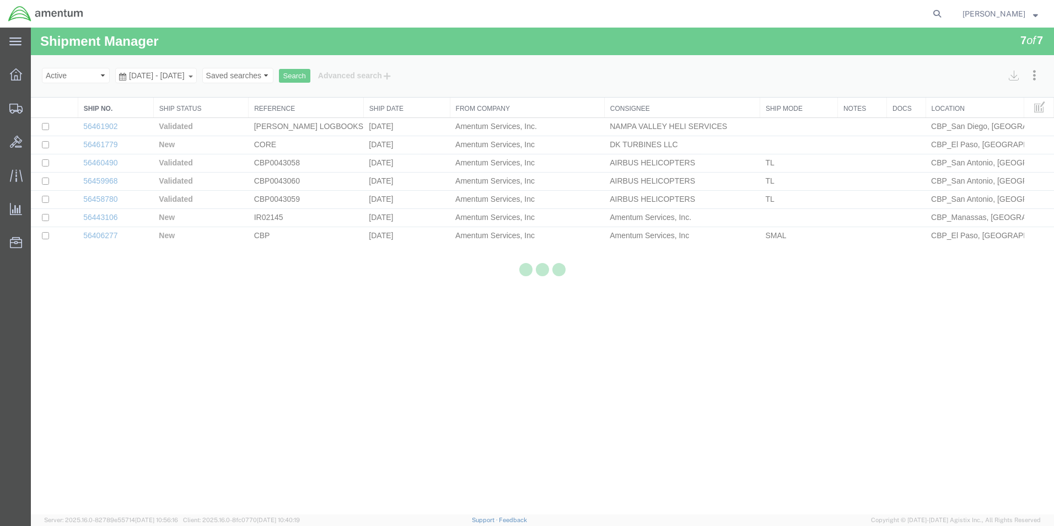
select select "49939"
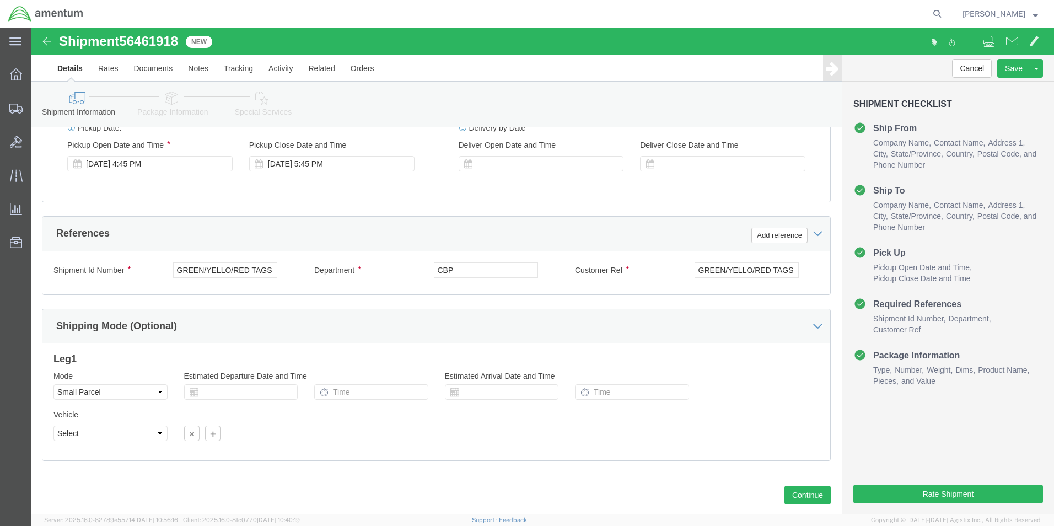
scroll to position [460, 0]
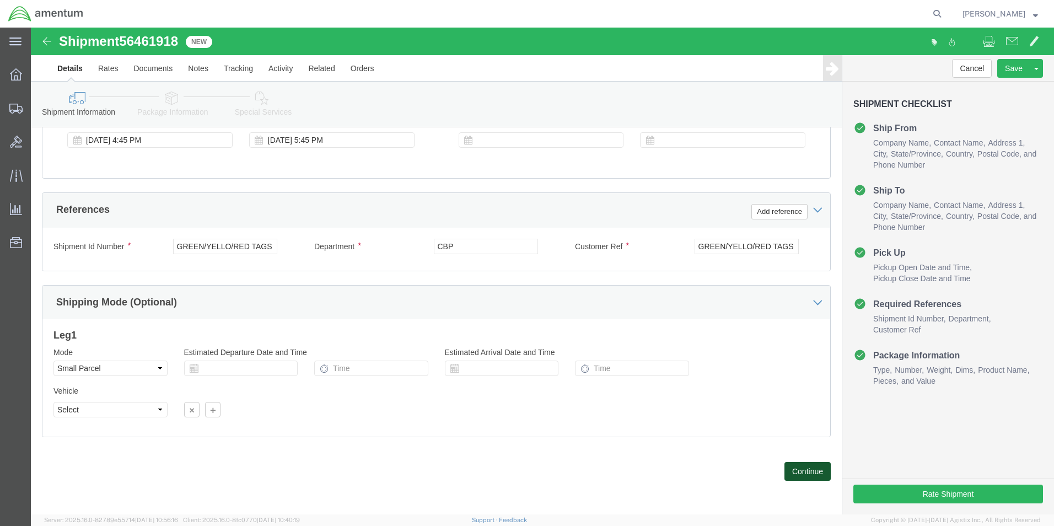
click button "Continue"
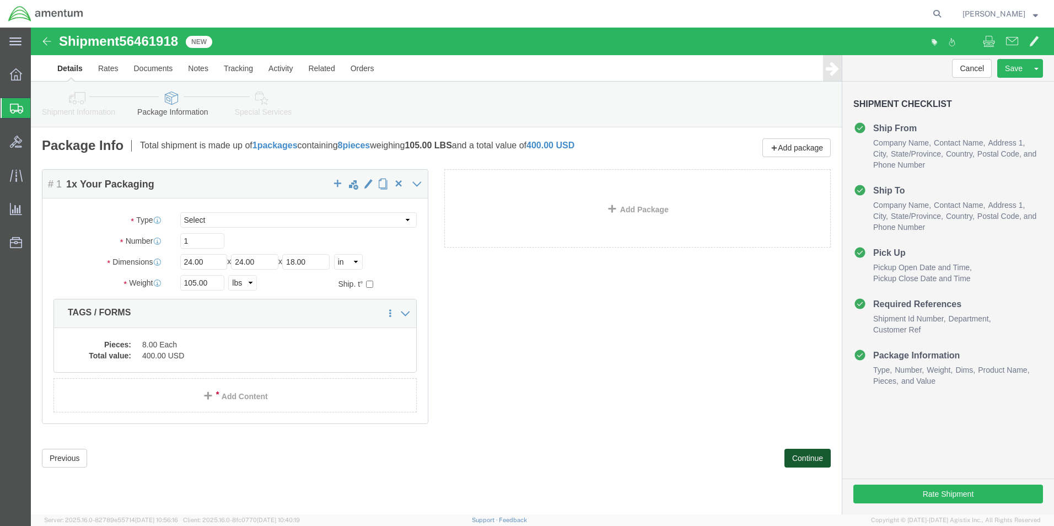
click button "Continue"
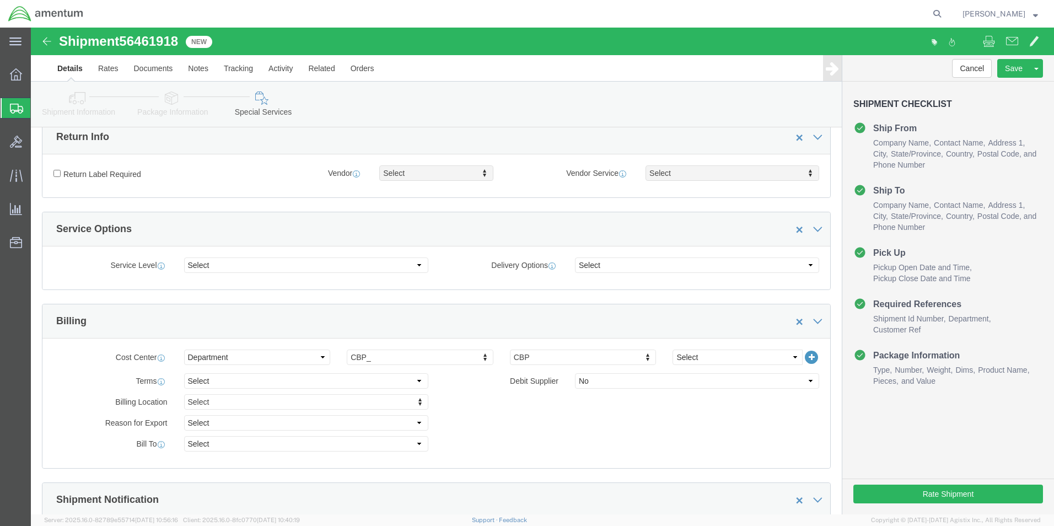
scroll to position [331, 0]
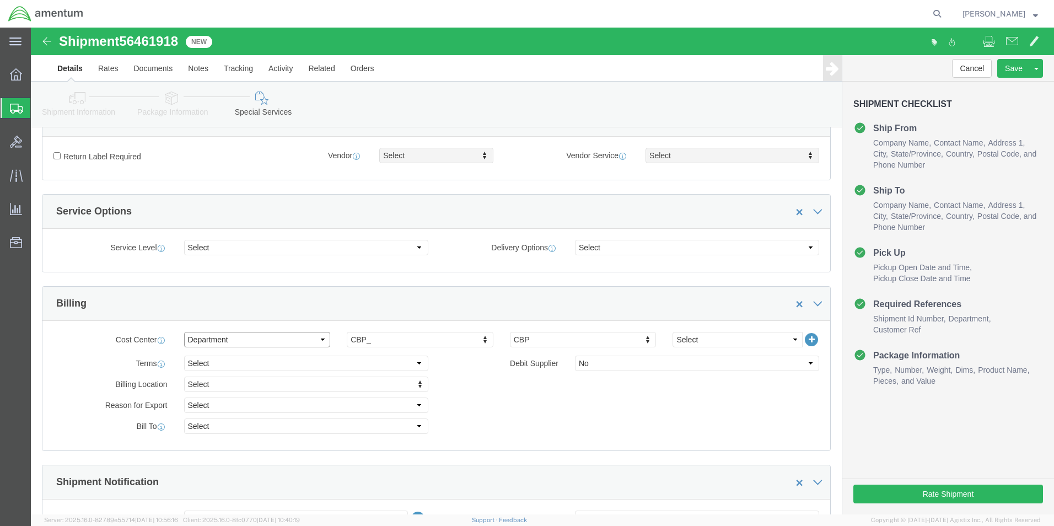
click select "Select Buyer Cost Center Department Operations Number Order Number Sales Person"
click select "Select 6118.03.03.2219.000.BUN.0000 6118.03.03.2219.000.DLR.0000 6118.03.03.221…"
click div "Billing Location Select Select My Profile Location [PHONE_NUMBER] [PHONE_NUMBER…"
click select "Select Buyer Cost Center Department Operations Number Order Number Sales Person"
select select "COSTCENTER"
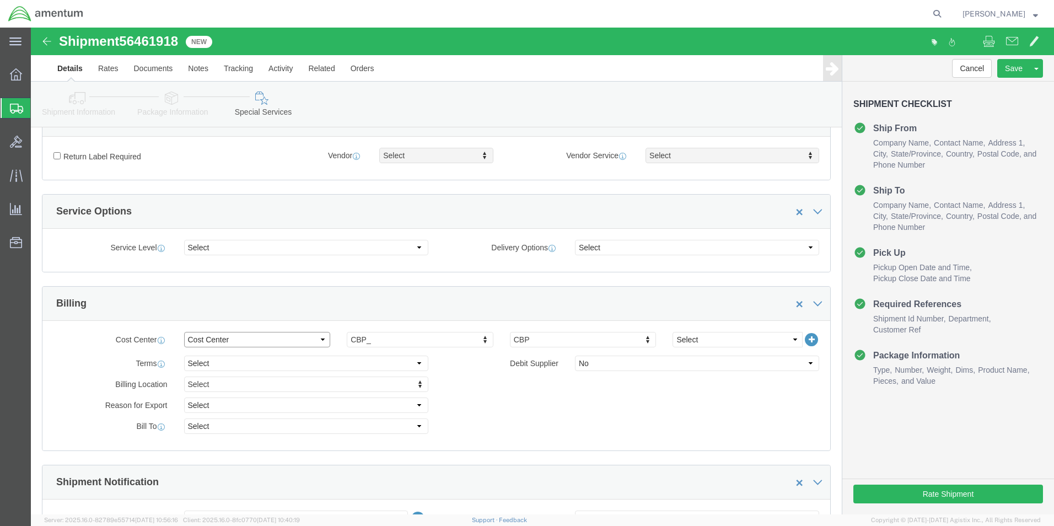
click select "Select Buyer Cost Center Department Operations Number Order Number Sales Person"
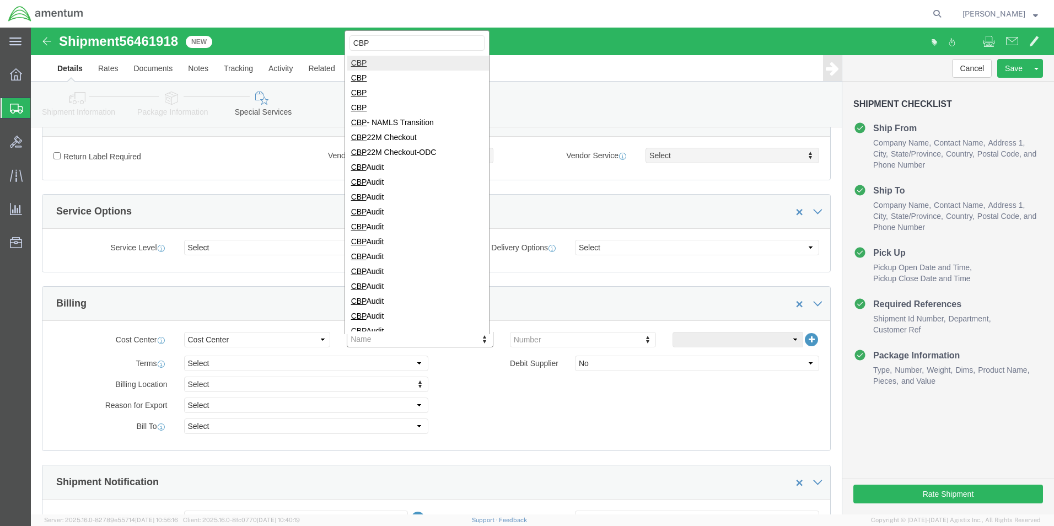
type input "CBP"
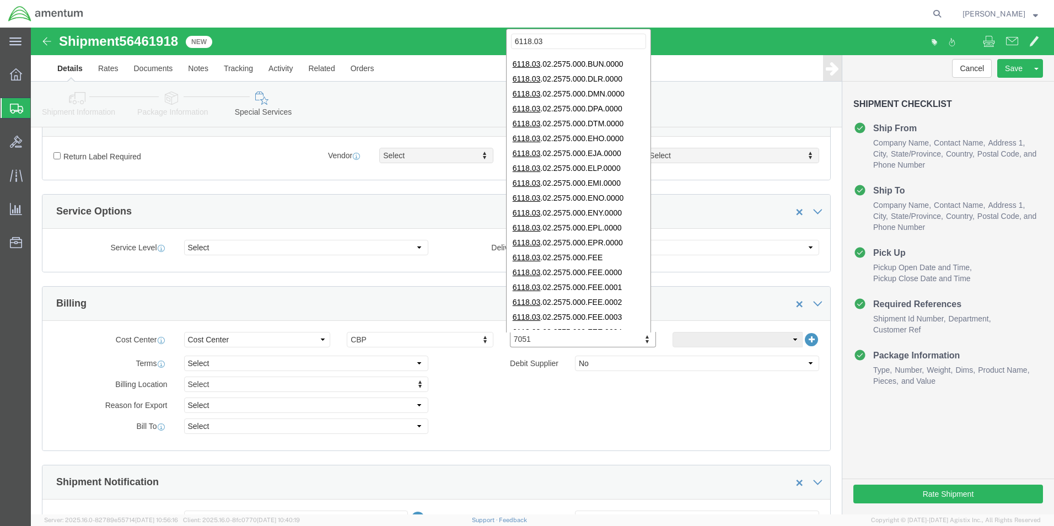
scroll to position [0, 0]
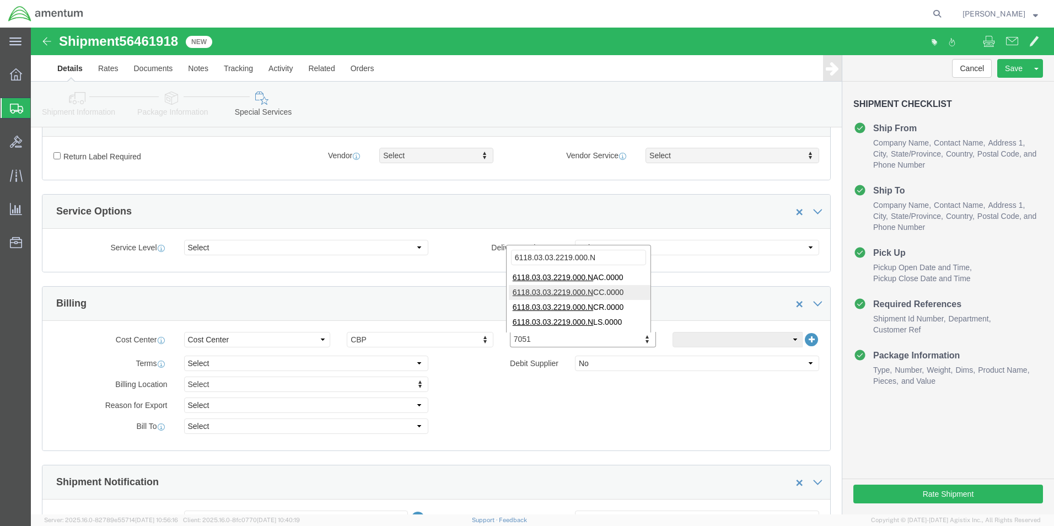
type input "6118.03.03.2219.000.N"
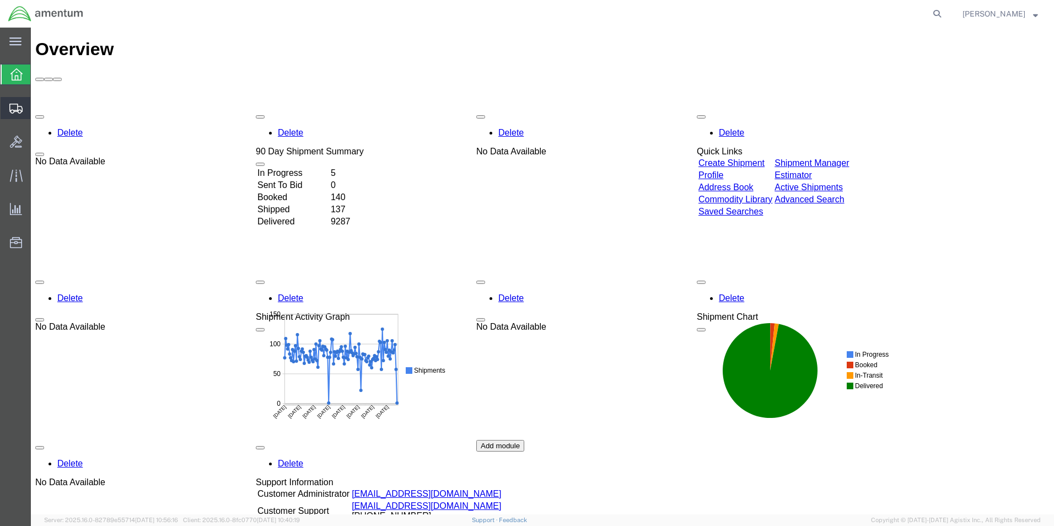
click at [0, 0] on span "Create Shipment" at bounding box center [0, 0] width 0 height 0
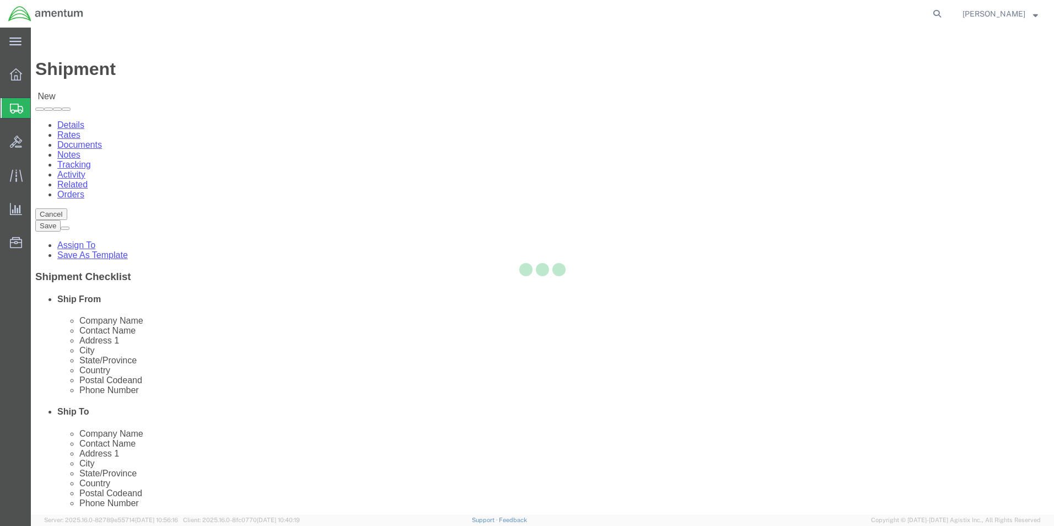
select select
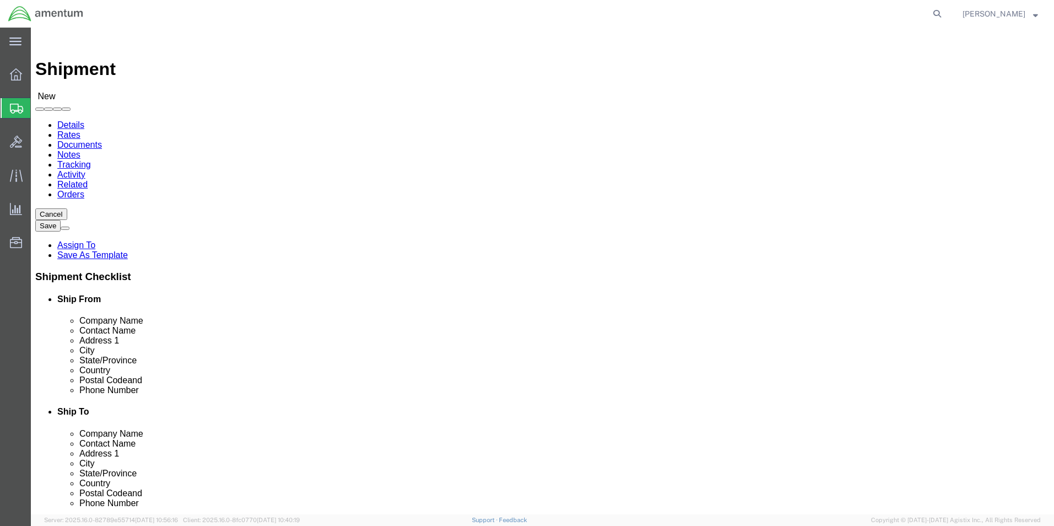
type input "NCC"
select select "69291"
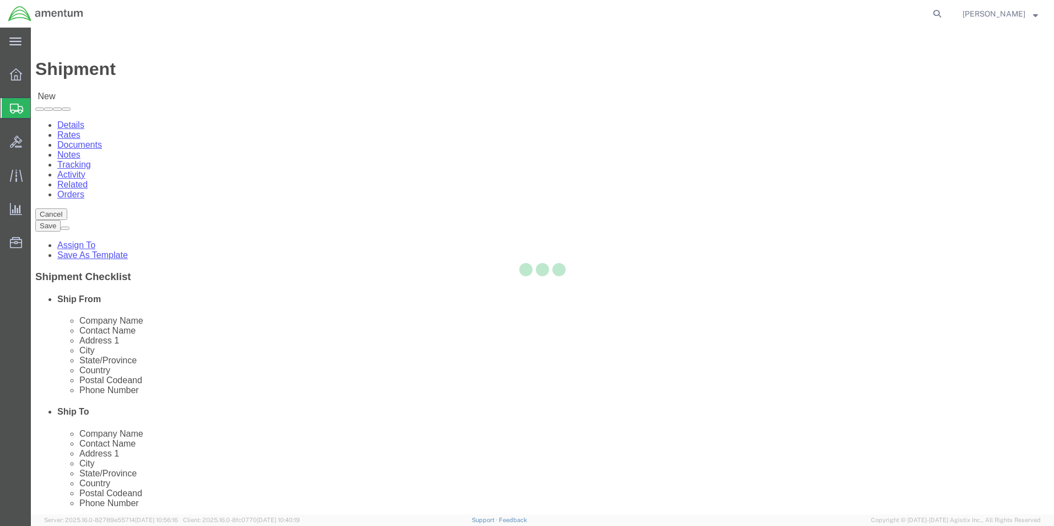
select select "[GEOGRAPHIC_DATA]"
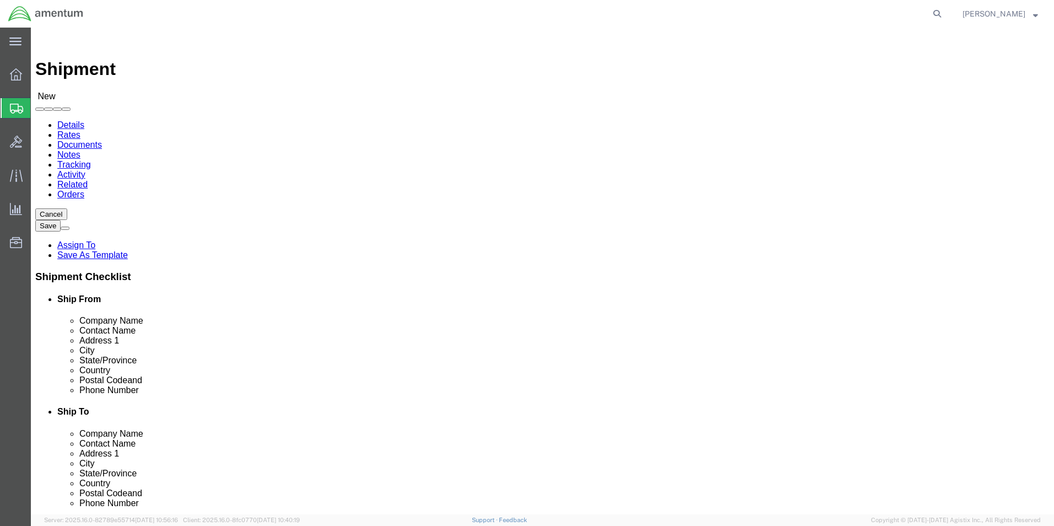
click input "text"
type input "[PERSON_NAME]"
drag, startPoint x: 185, startPoint y: 370, endPoint x: 190, endPoint y: 372, distance: 5.9
click input "text"
type input "3616986915"
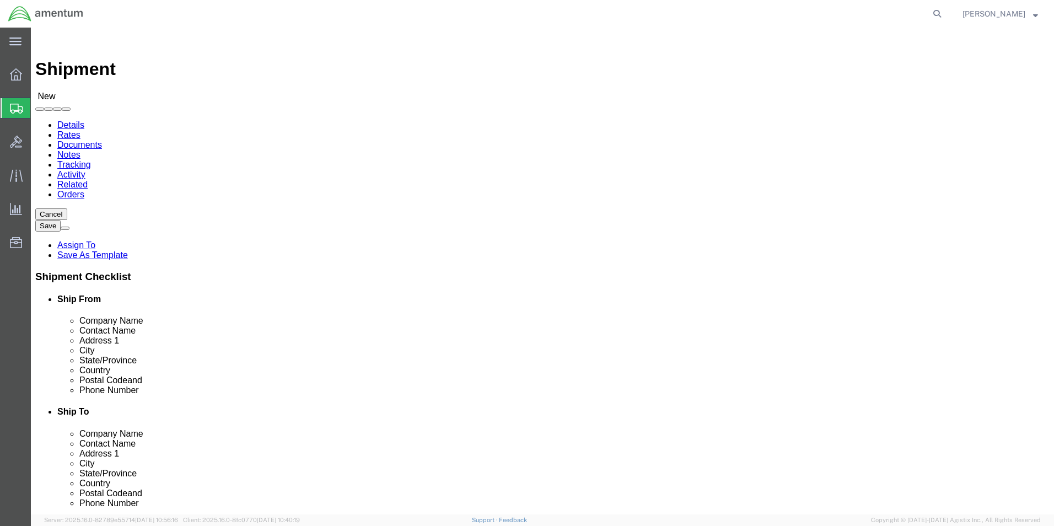
click input "text"
type input "DK TURBINES LLC"
click input "text"
type input "PARTS DEPARTMENT"
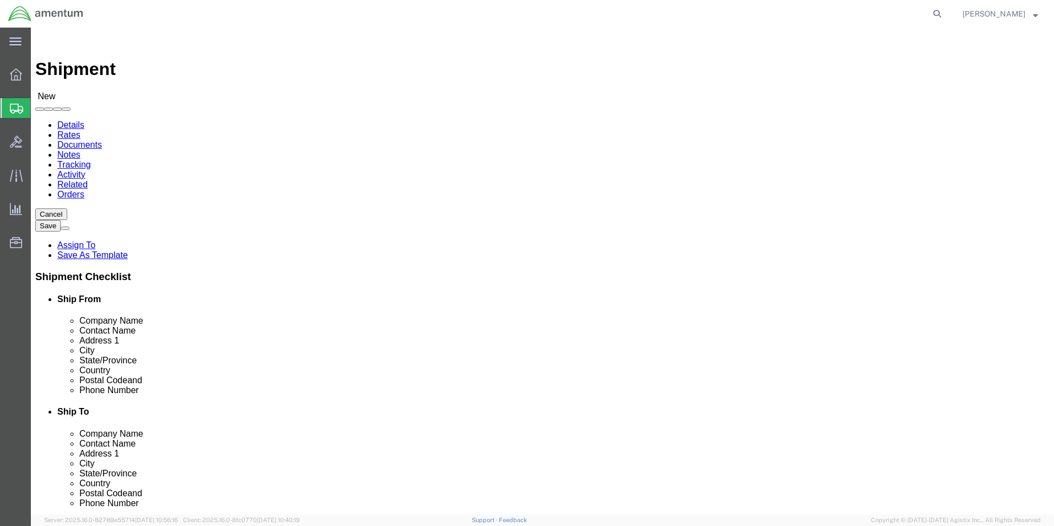
click input "text"
type input "210 SKYLINE DRIVE"
click div "Location My Profile Location 1002-4122-6 1006-5256-0 1026-8910-0 1281-0560-3 13…"
click input "text"
type input "HOLLISTER"
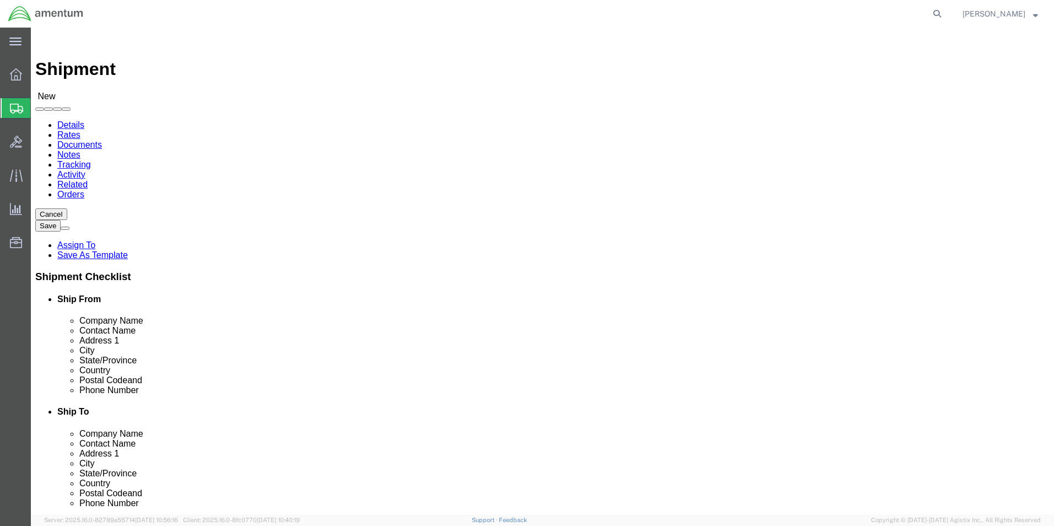
scroll to position [3351, 0]
click input "Postal Code"
type input "95023"
click input "text"
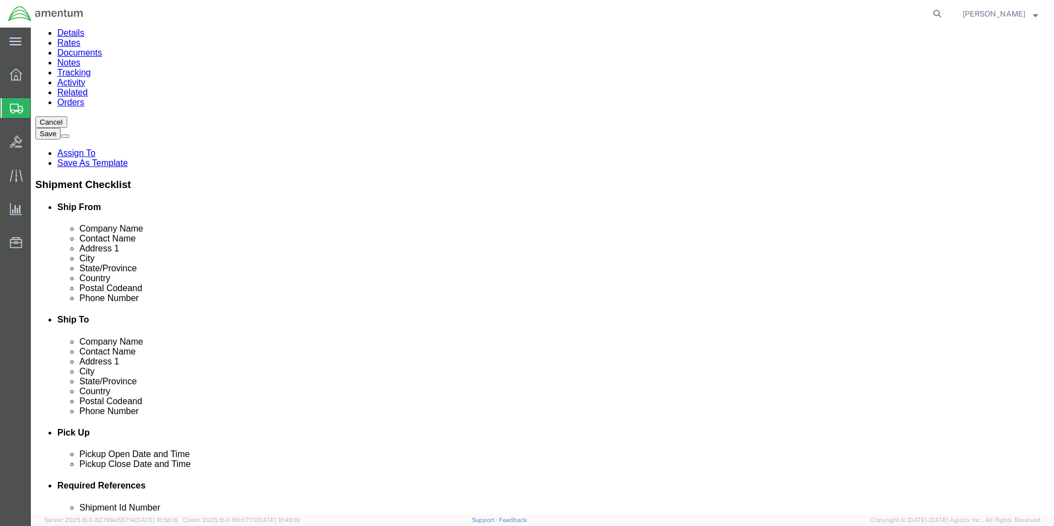
scroll to position [110, 0]
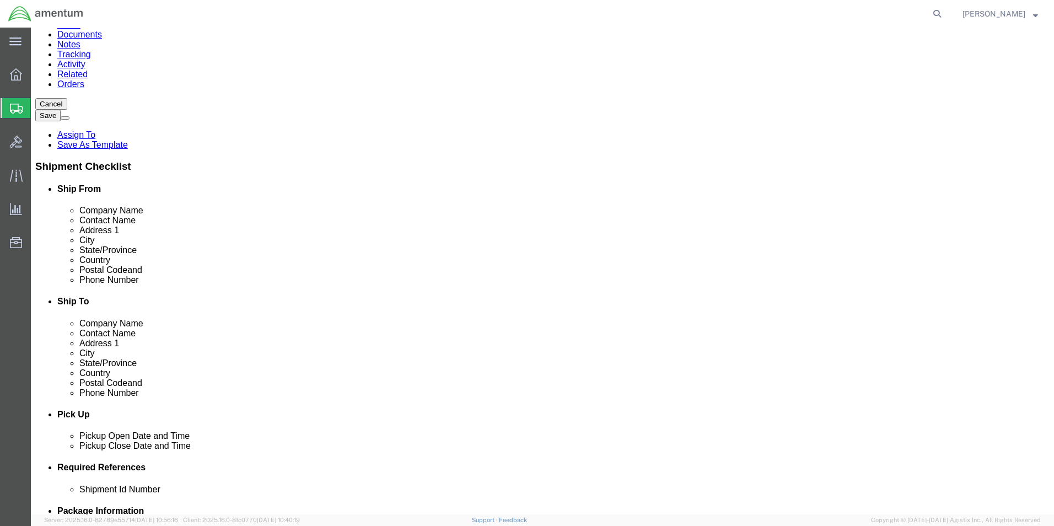
type input "831-637-8824"
click div "Location My Profile Location 1002-4122-6 1006-5256-0 1026-8910-0 1281-0560-3 13…"
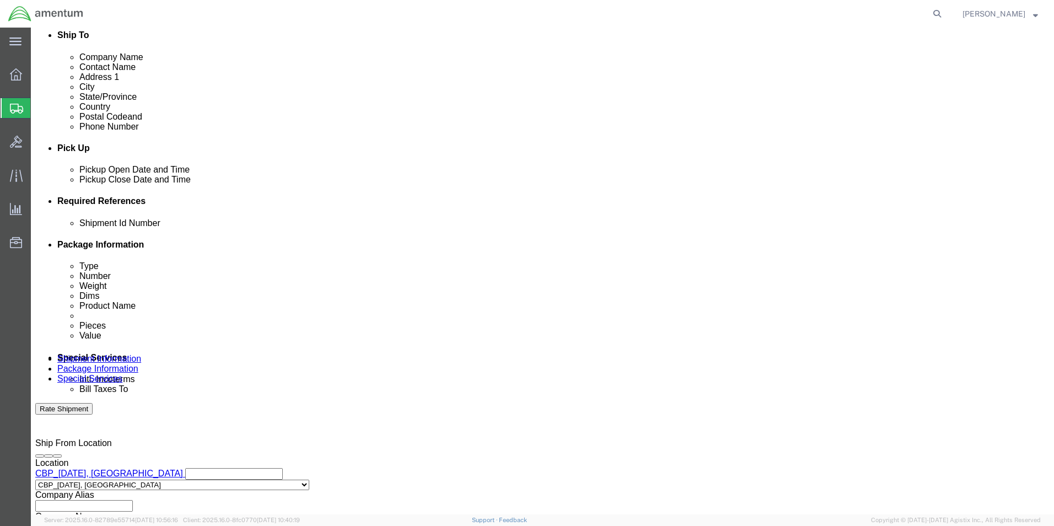
scroll to position [386, 0]
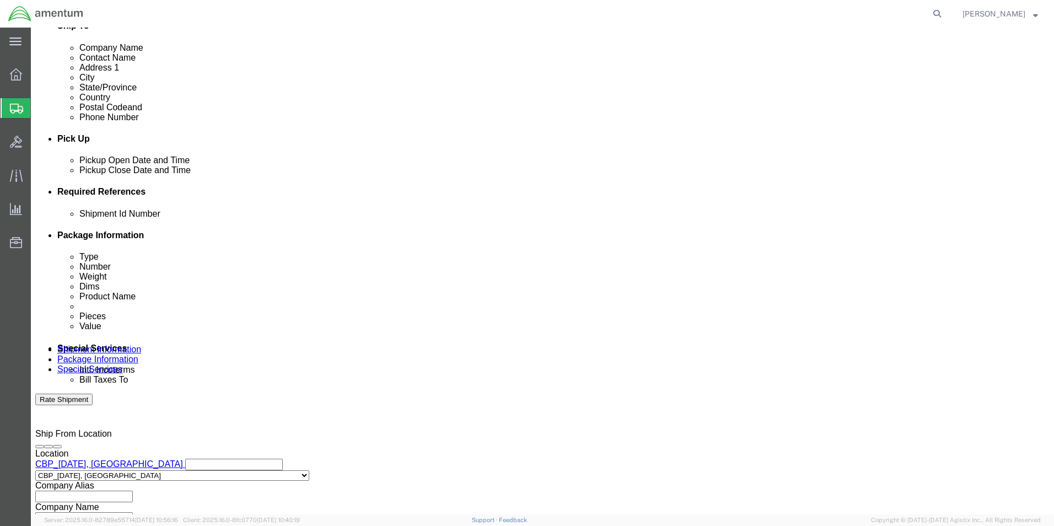
click input "text"
type input "CORE"
click button "Add reference"
click select "Select Account Type Activity ID Airline Appointment Number ASN Batch Request # …"
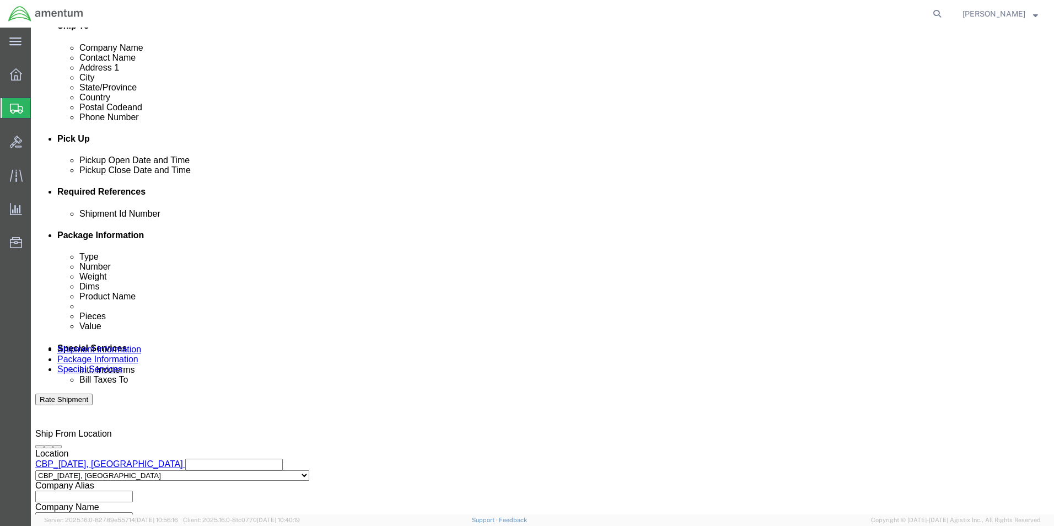
select select "CUSTREF"
click select "Select Account Type Activity ID Airline Appointment Number ASN Batch Request # …"
click input "text"
type input "RETURN"
click button "Add reference"
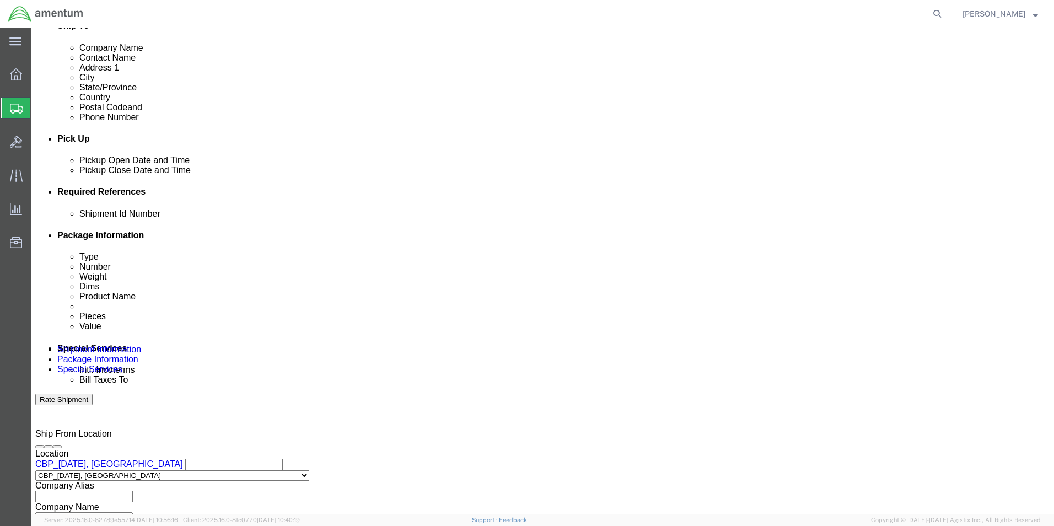
click select "Select Account Type Activity ID Airline Appointment Number ASN Batch Request # …"
select select "DEPT"
click select "Select Account Type Activity ID Airline Appointment Number ASN Batch Request # …"
click input "text"
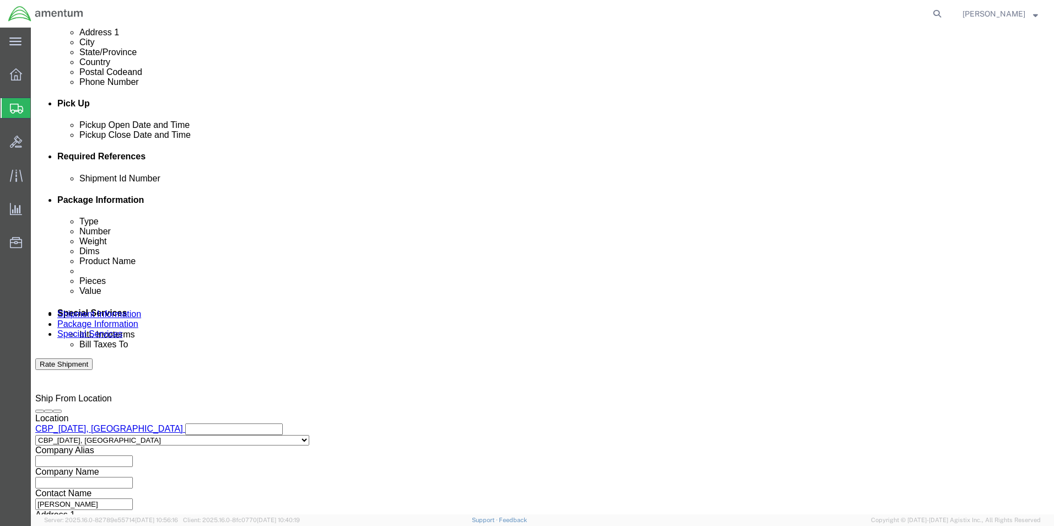
scroll to position [441, 0]
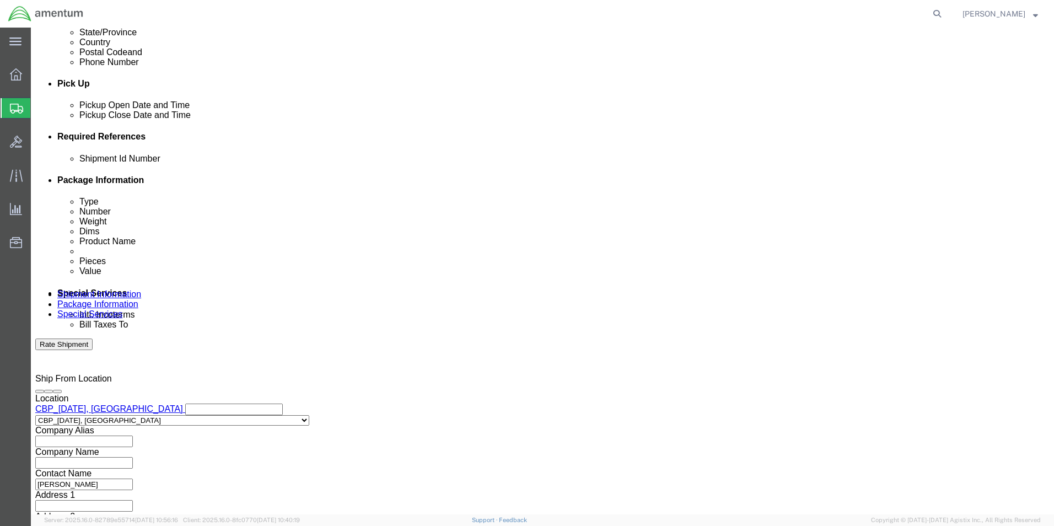
type input "CBP"
click button "Add reference"
click select "Select Account Type Activity ID Airline Appointment Number ASN Batch Request # …"
select select "PROJNUM"
click select "Select Account Type Activity ID Airline Appointment Number ASN Batch Request # …"
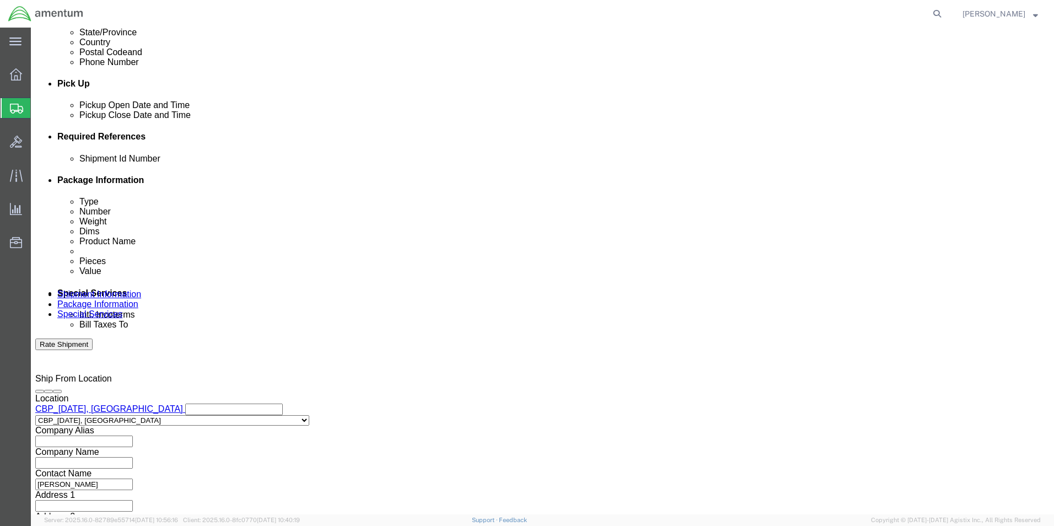
click input "text"
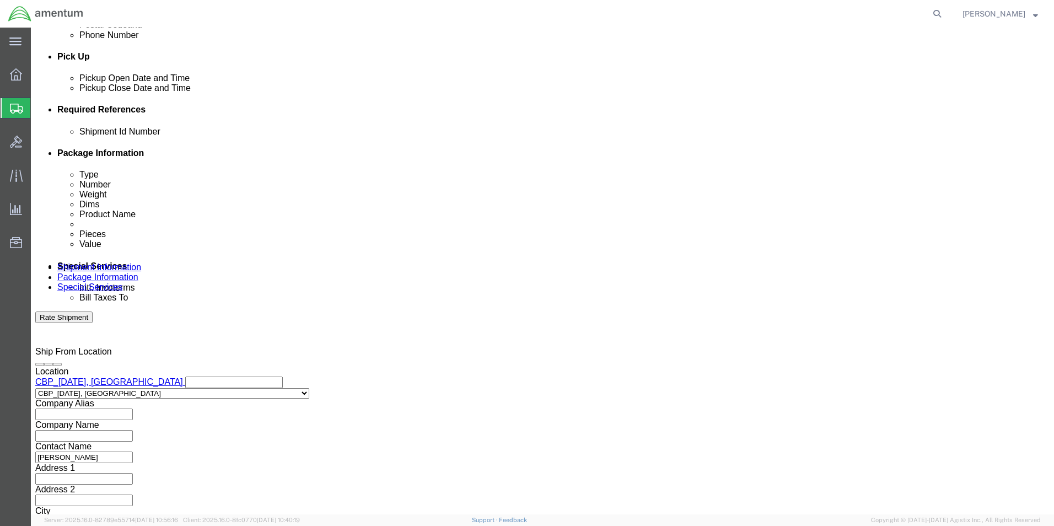
scroll to position [481, 0]
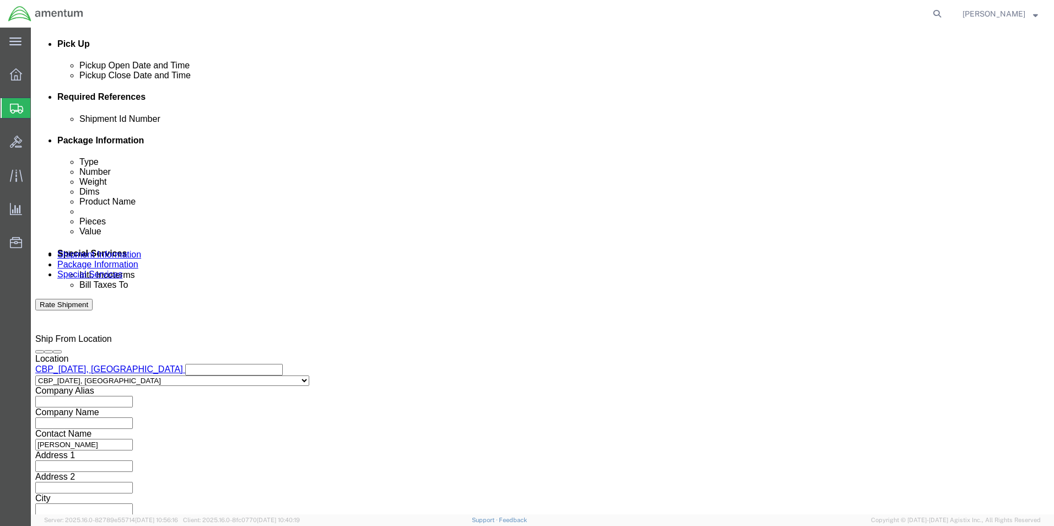
type input "6118.03.03.2219.000.NCC.0000"
click button "Continue"
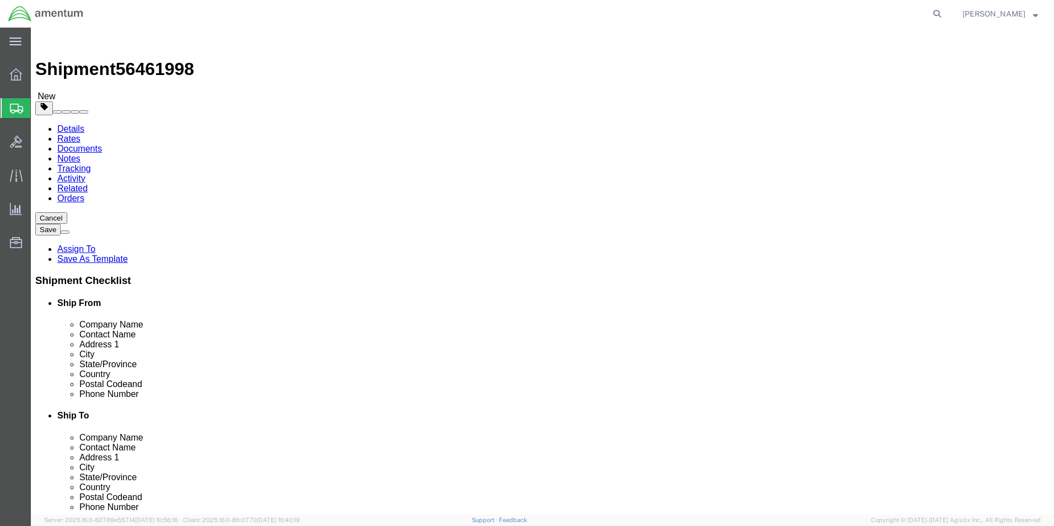
click select "Select BCK Boxes Bale(s) Basket(s) Bolt(s) Bottle(s) Buckets Bulk Bundle(s) Can…"
select select "YRPK"
click select "Select BCK Boxes Bale(s) Basket(s) Bolt(s) Bottle(s) Buckets Bulk Bundle(s) Can…"
click input "text"
type input "12"
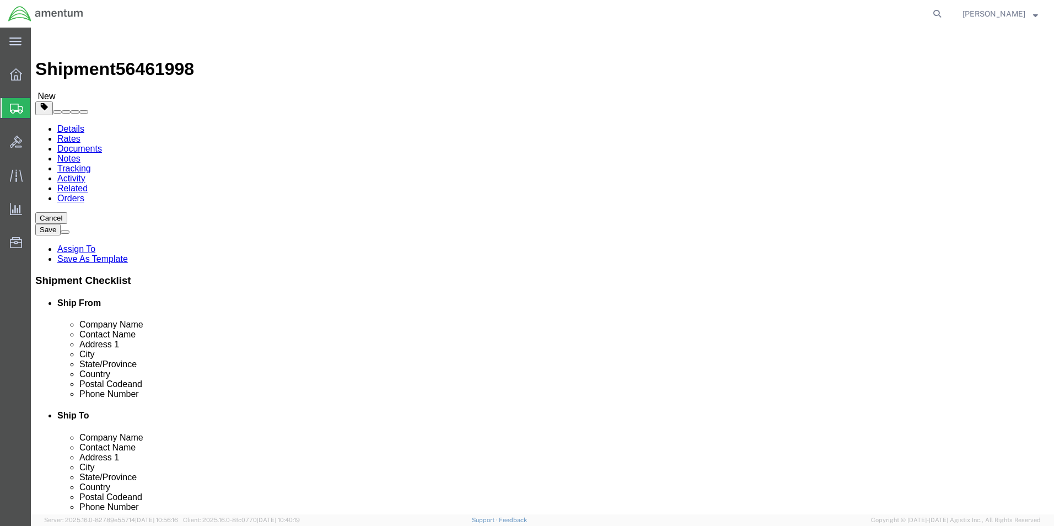
type input "6"
click input "0.00"
type input "0"
type input "1.00"
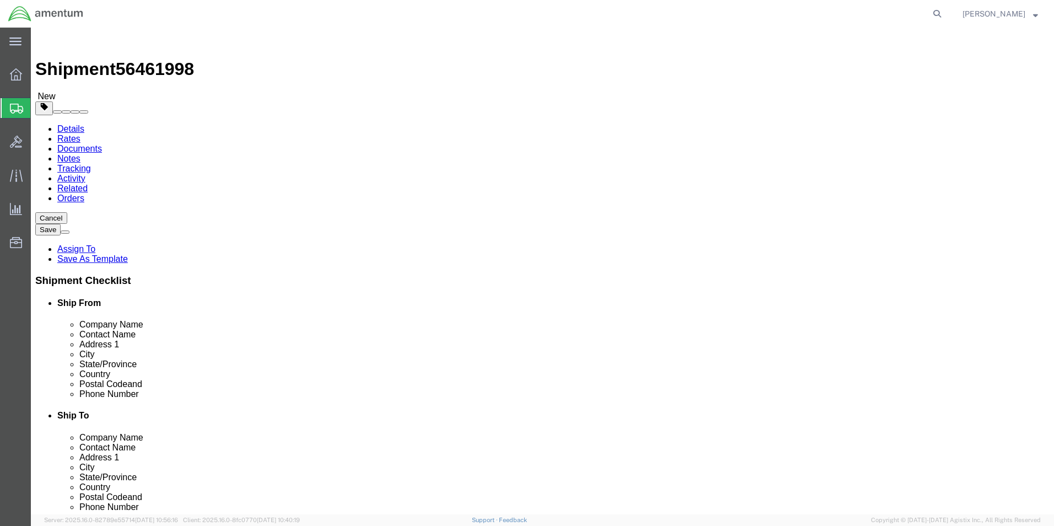
drag, startPoint x: 518, startPoint y: 296, endPoint x: 503, endPoint y: 300, distance: 15.4
click div "Package Content # 1 1 x Your Packaging Package Type Select BCK Boxes Bale(s) Ba…"
click link "Add Content"
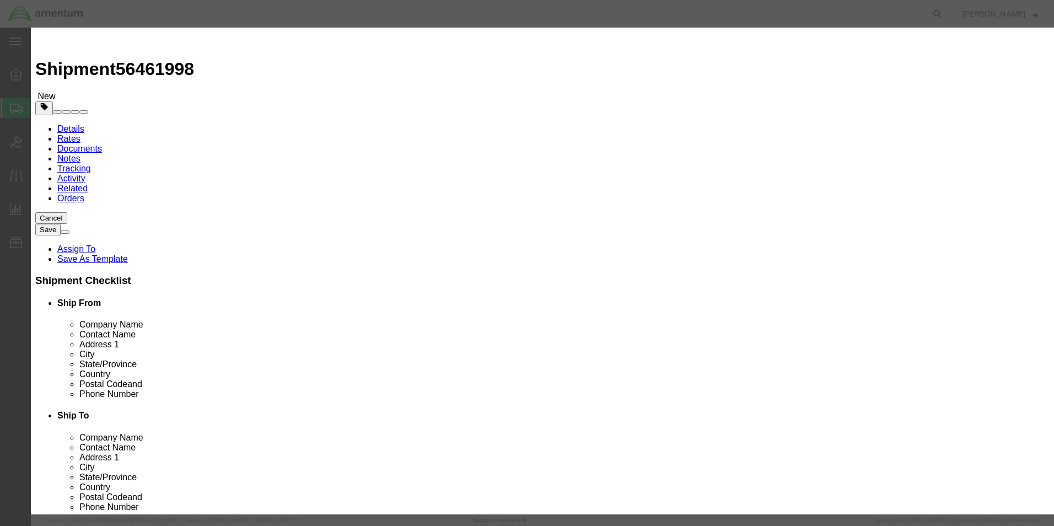
click input "text"
type input "AIRCRAFT PART"
type input "150"
click input "0"
type input "1"
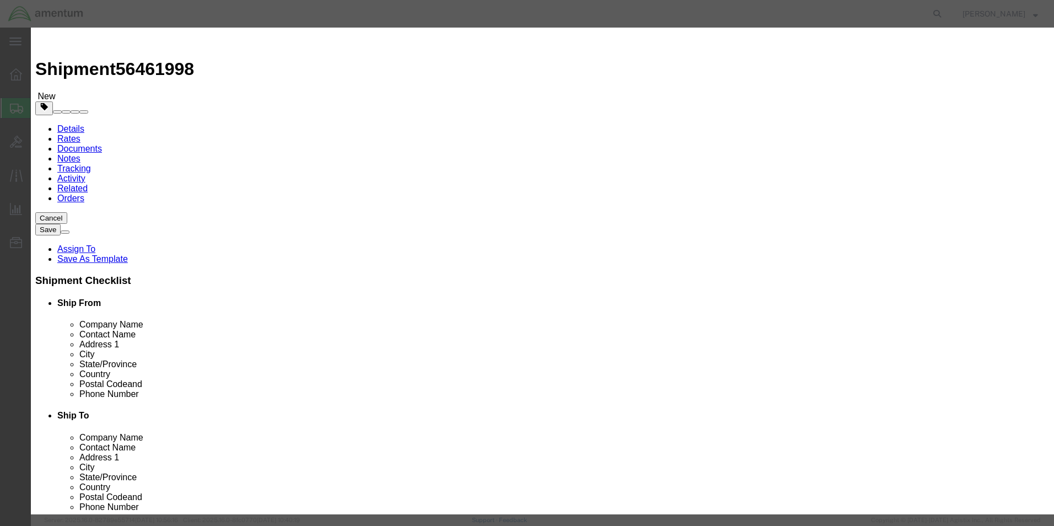
click textarea
type textarea "AMP METER"
click button "Save & Close"
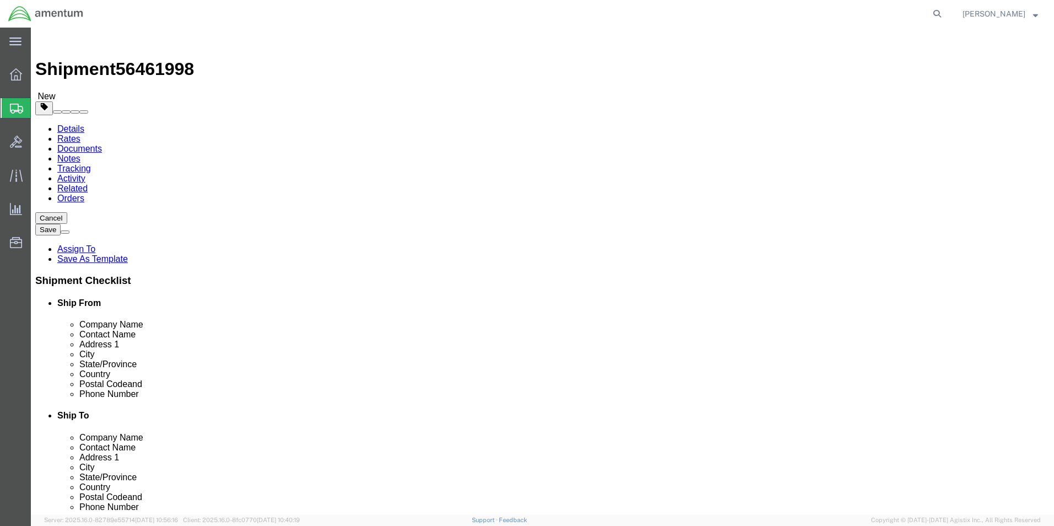
click button "Continue"
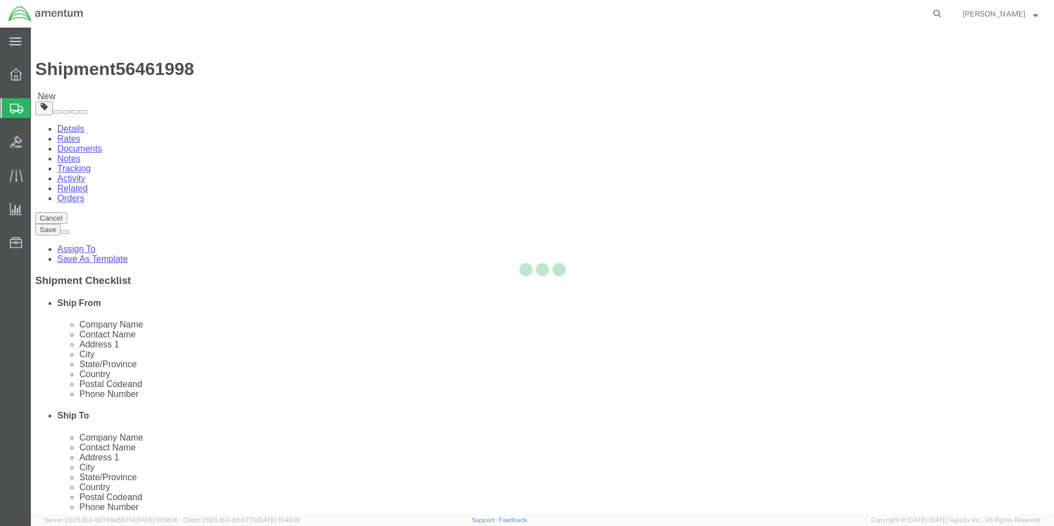
select select
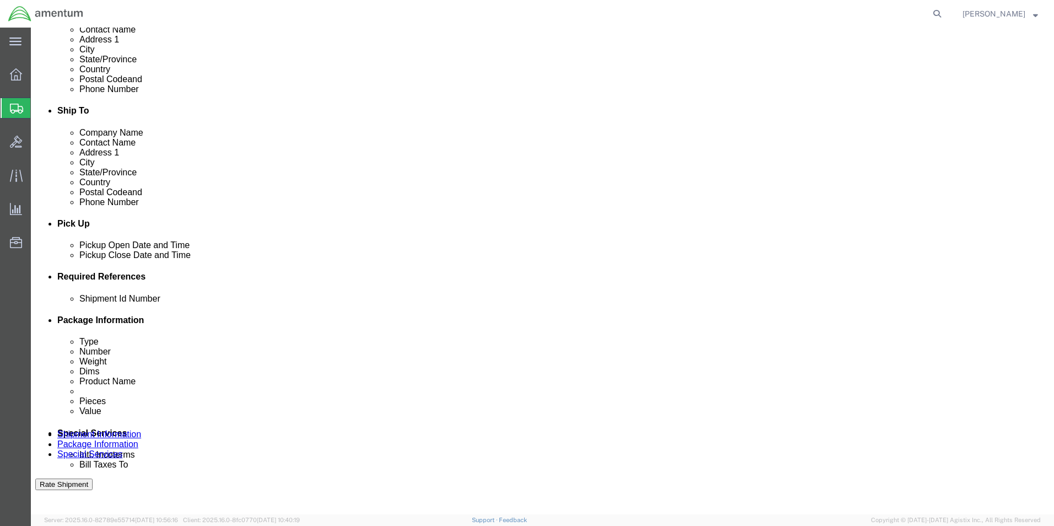
scroll to position [331, 0]
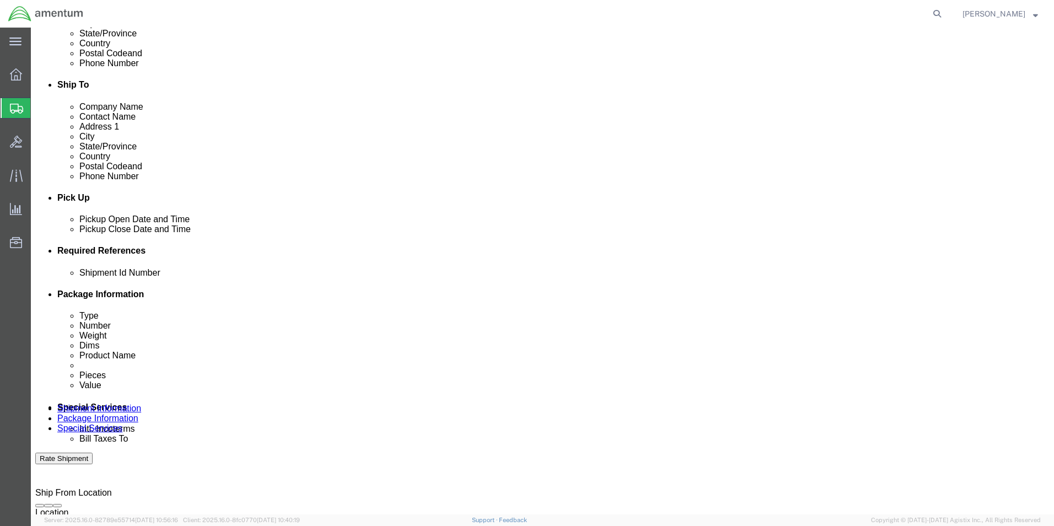
click select "Select Buyer Cost Center Department Operations Number Order Number Sales Person"
select select "COSTCENTER"
click select "Select Buyer Cost Center Department Operations Number Order Number Sales Person"
type input "CBP"
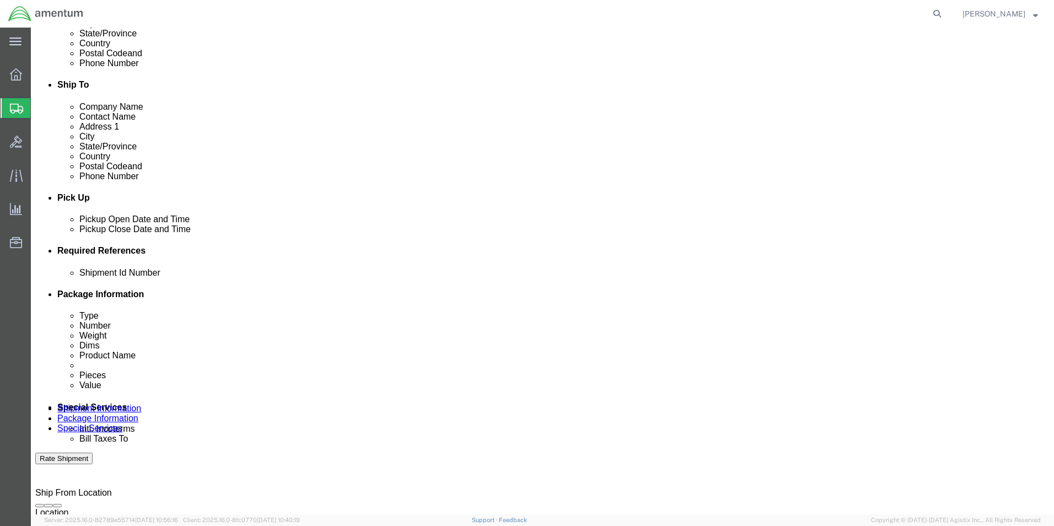
type input "6118.03.03.2219.000.NCC"
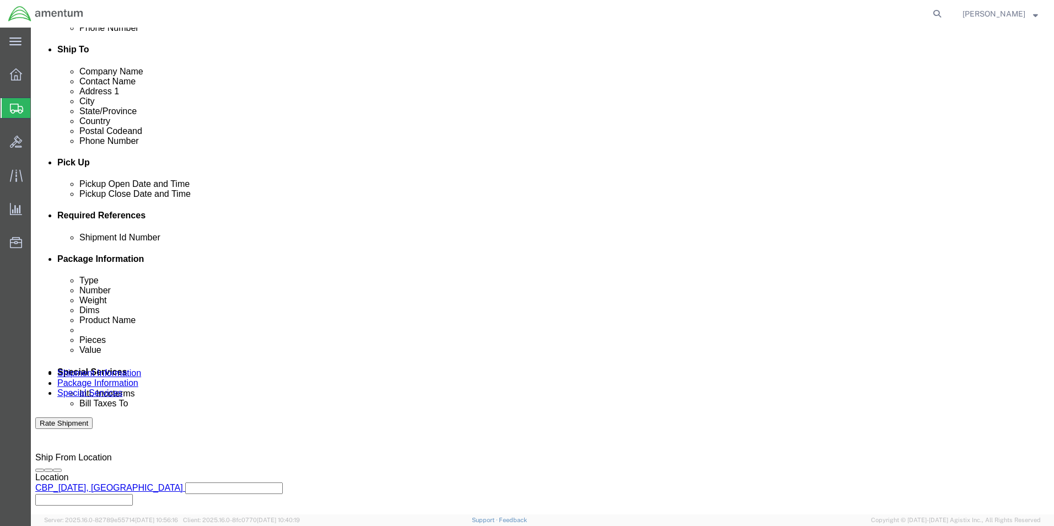
scroll to position [386, 0]
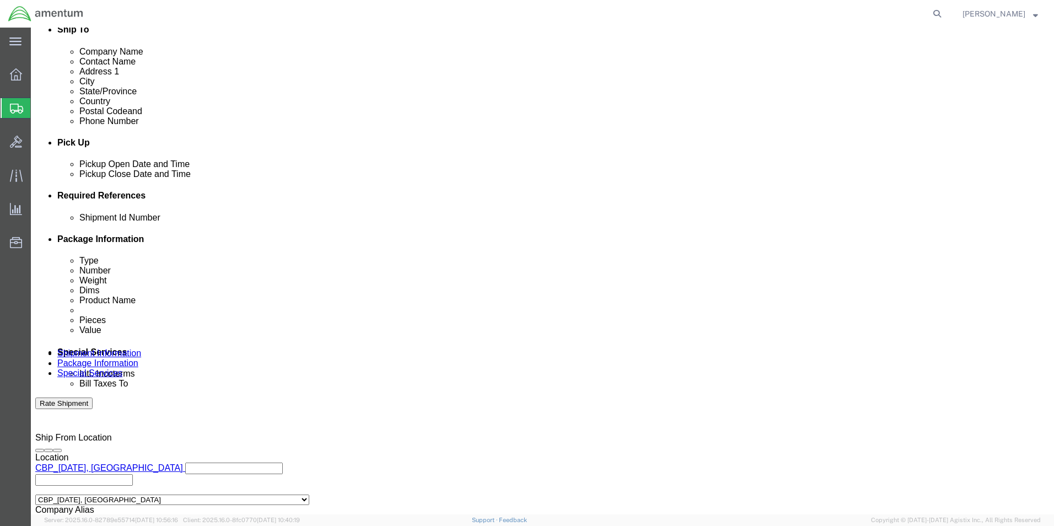
click button "Rate Shipment"
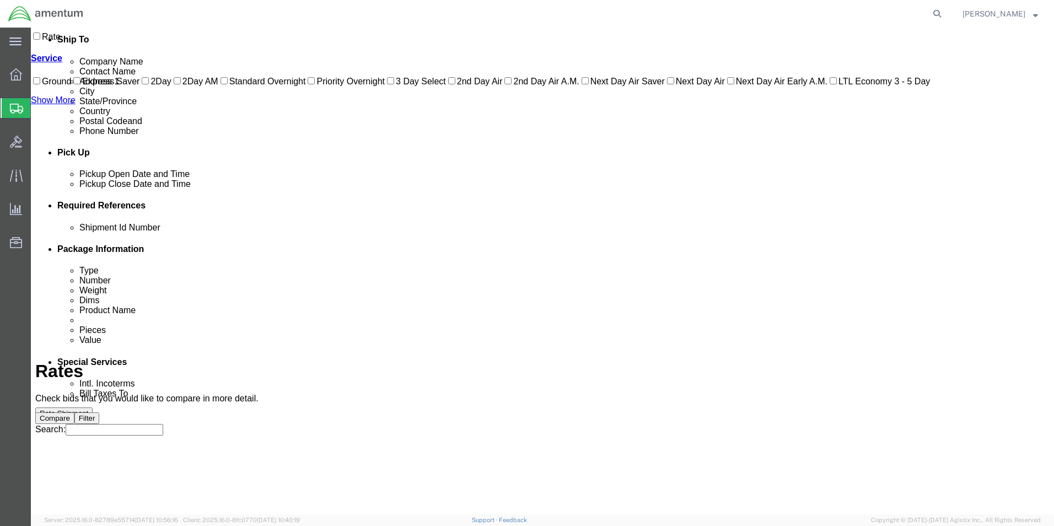
scroll to position [41, 0]
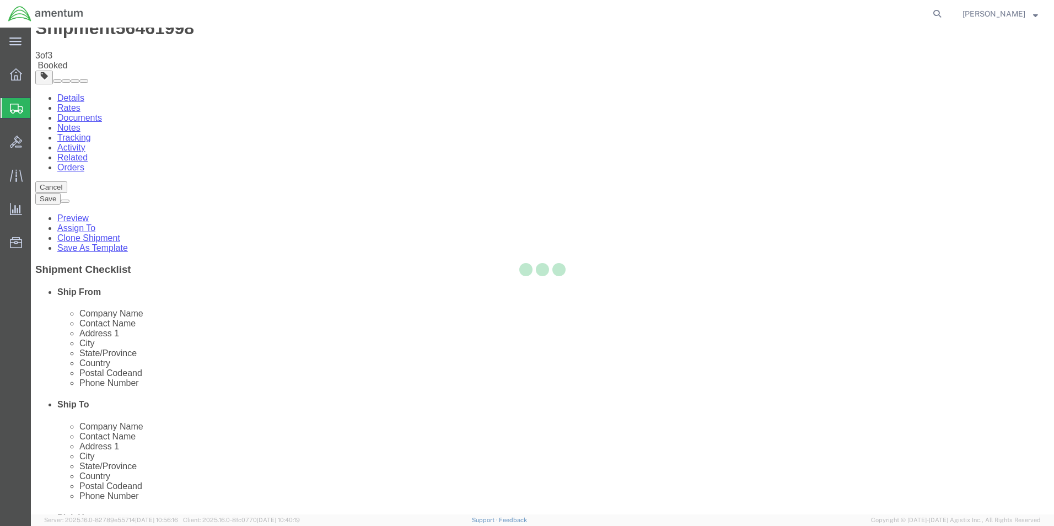
scroll to position [0, 0]
